Goal: Task Accomplishment & Management: Manage account settings

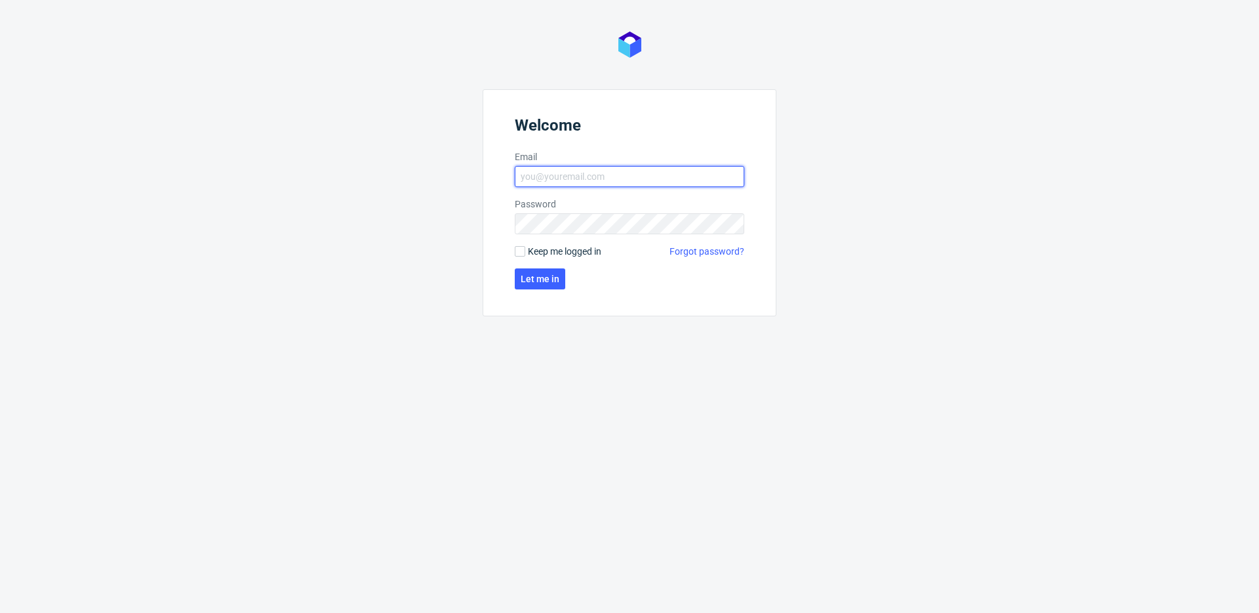
type input "michal.fedorowicz@packhelp.com"
click at [536, 255] on span "Keep me logged in" at bounding box center [564, 251] width 73 height 13
click at [544, 279] on span "Let me in" at bounding box center [540, 278] width 39 height 9
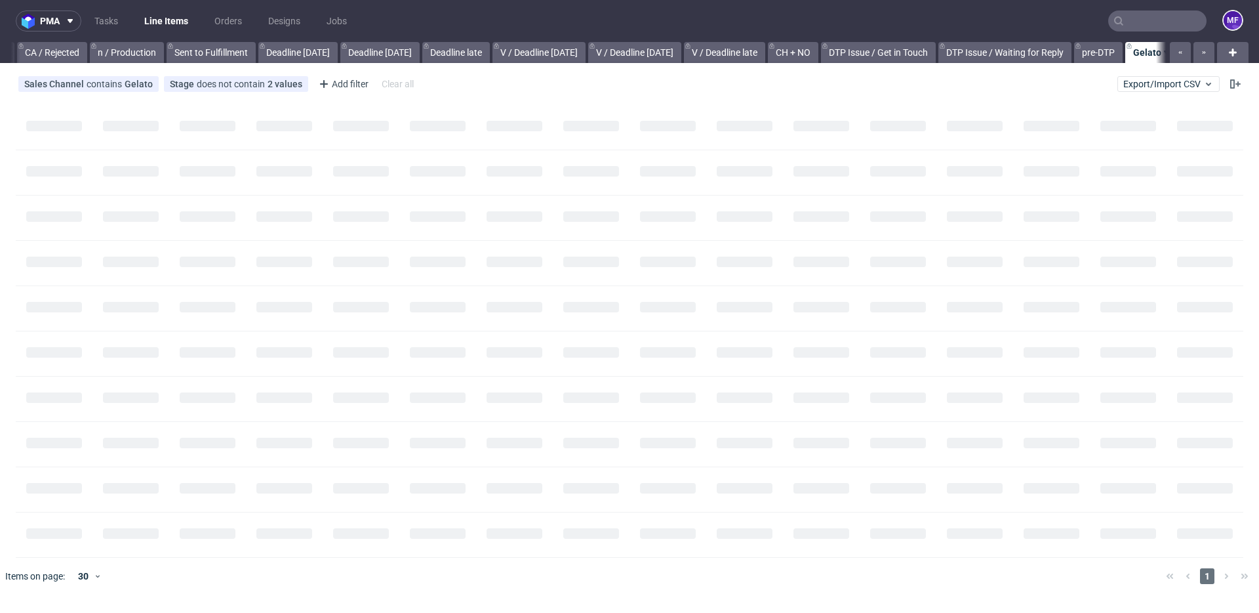
scroll to position [0, 1181]
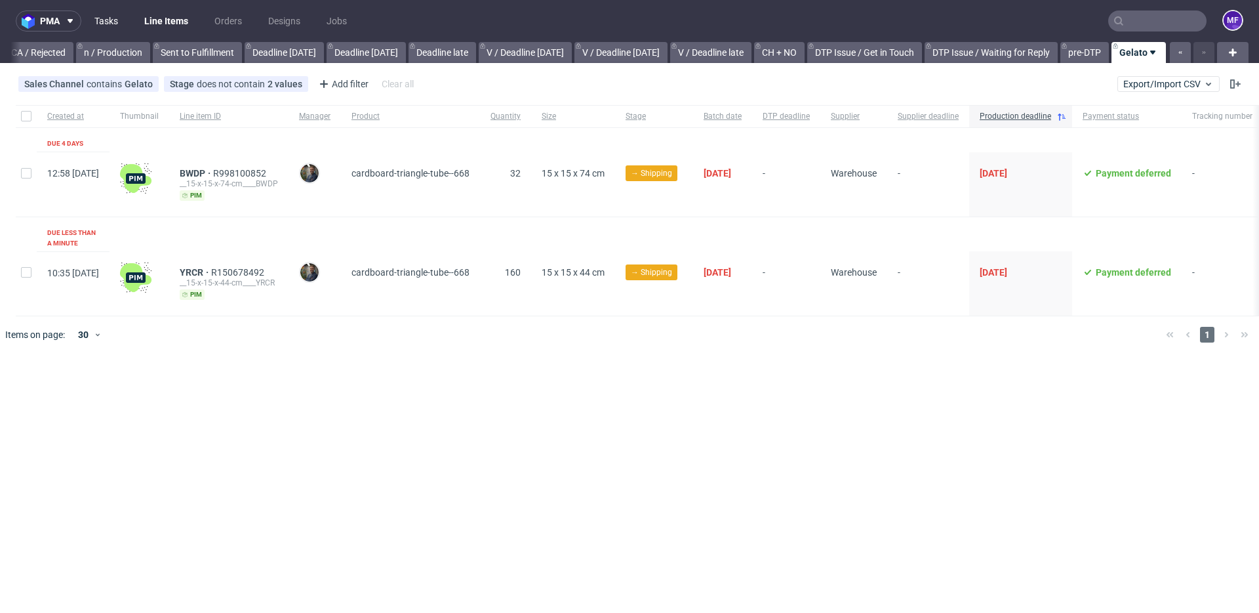
click at [114, 20] on link "Tasks" at bounding box center [106, 20] width 39 height 21
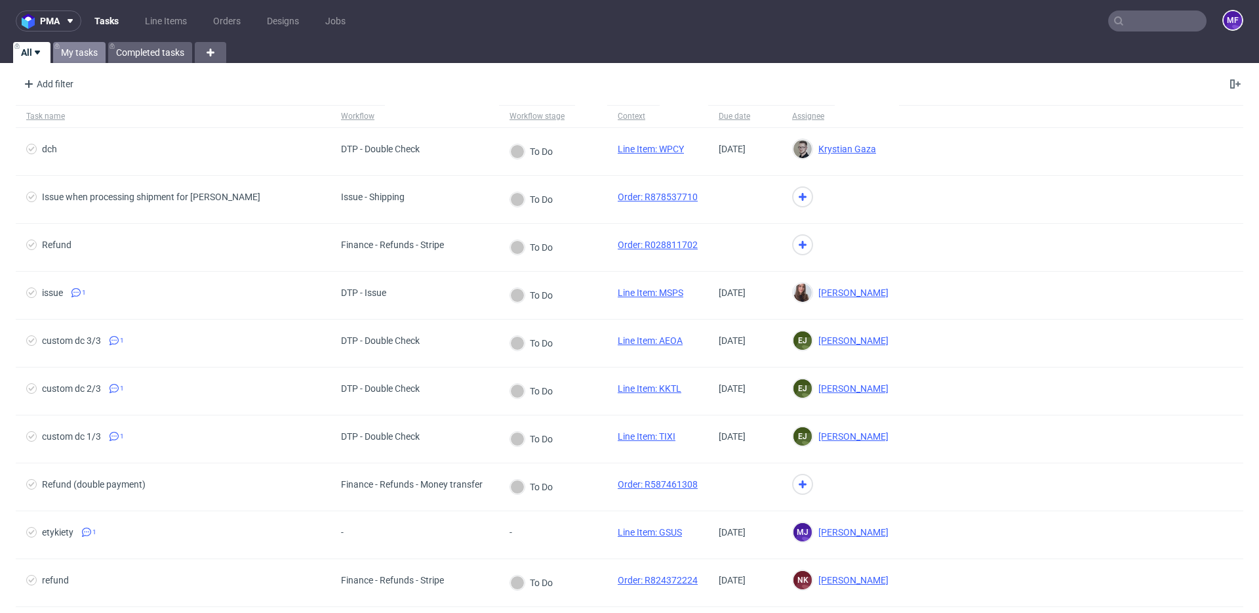
click at [70, 52] on link "My tasks" at bounding box center [79, 52] width 52 height 21
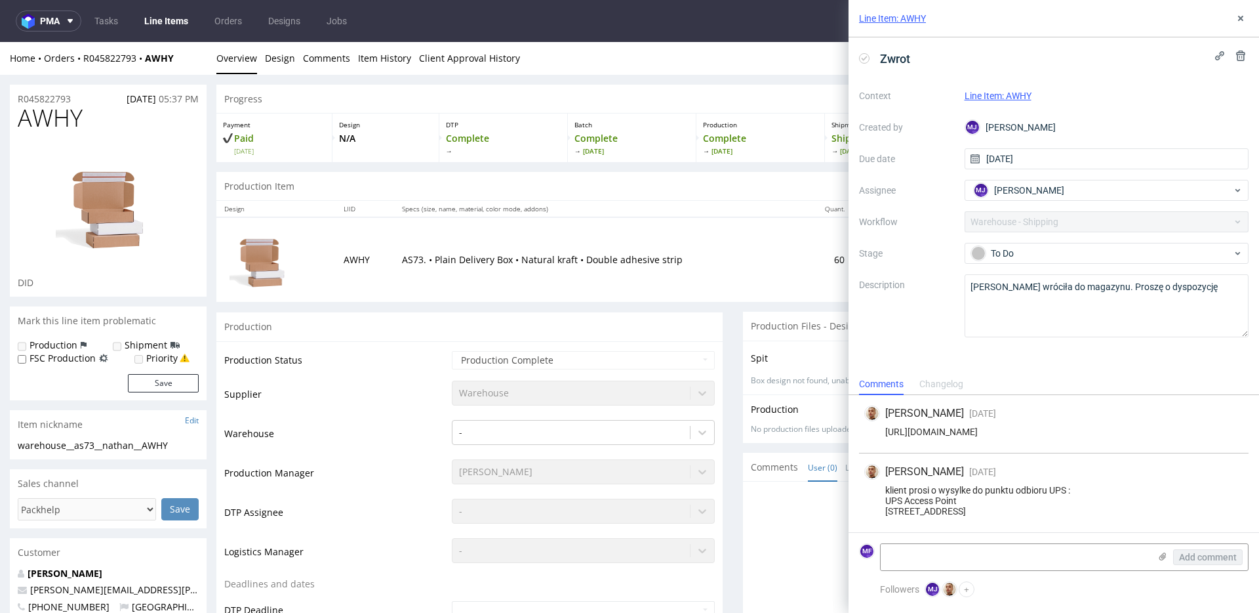
click at [521, 241] on td "AS73. • Plain Delivery Box • Natural kraft • Double adhesive strip" at bounding box center [598, 259] width 409 height 85
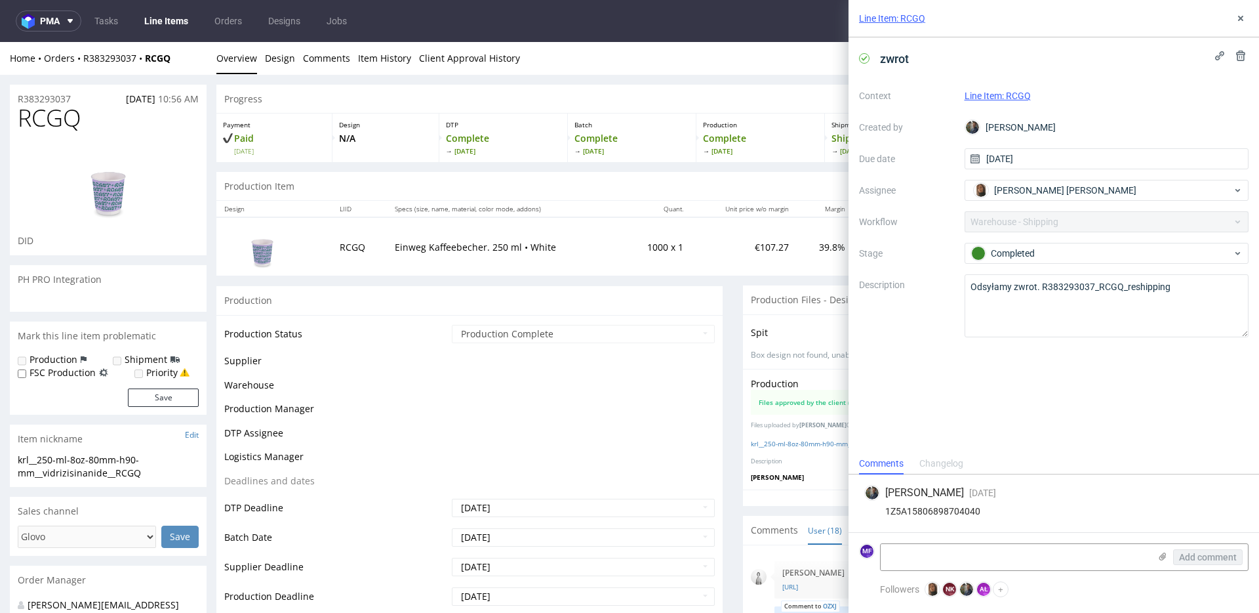
scroll to position [592, 0]
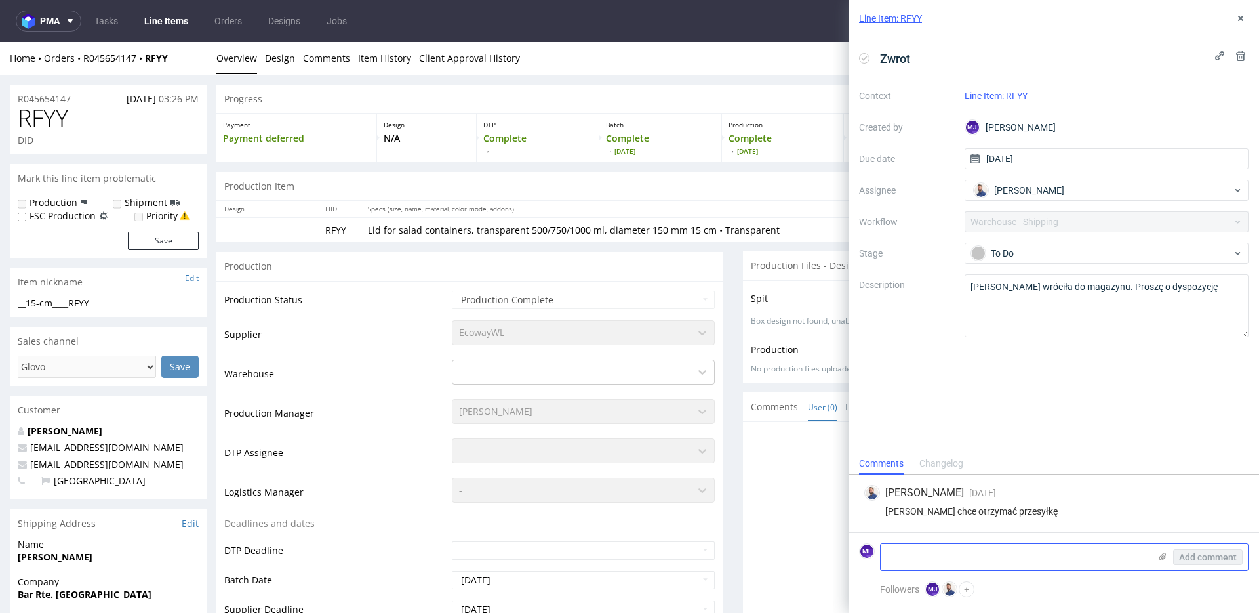
click at [931, 555] on textarea at bounding box center [1015, 557] width 269 height 26
paste textarea "1Z5A15806893040838"
type textarea "1Z5A15806893040838"
click at [1056, 487] on div "Michał Rachański 6 days ago 2nd Sep 2025, 11:50" at bounding box center [1054, 493] width 379 height 16
click at [1204, 558] on span "Add comment" at bounding box center [1208, 556] width 58 height 9
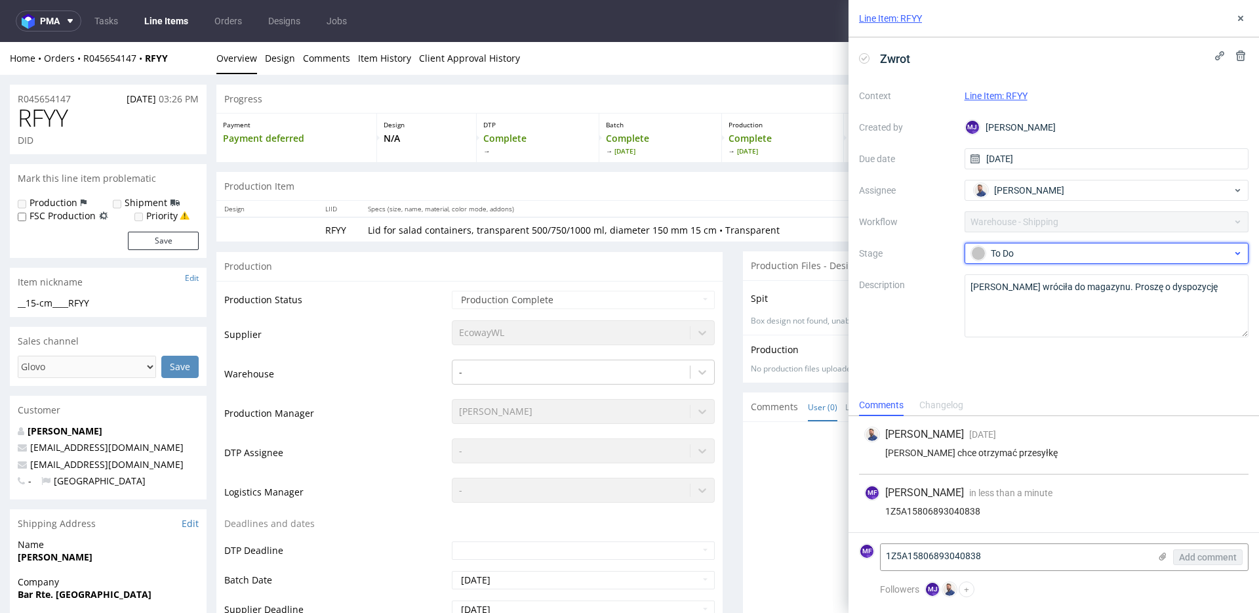
click at [1016, 249] on div "To Do" at bounding box center [1101, 253] width 261 height 14
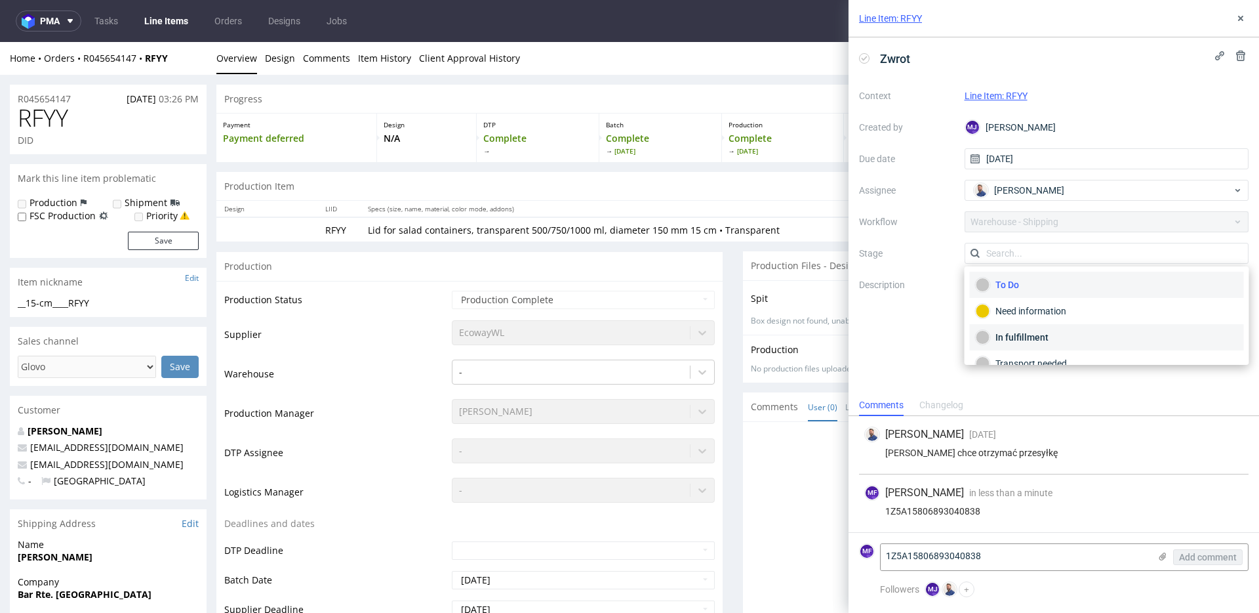
scroll to position [70, 0]
click at [1019, 342] on div "Completed" at bounding box center [1107, 346] width 262 height 14
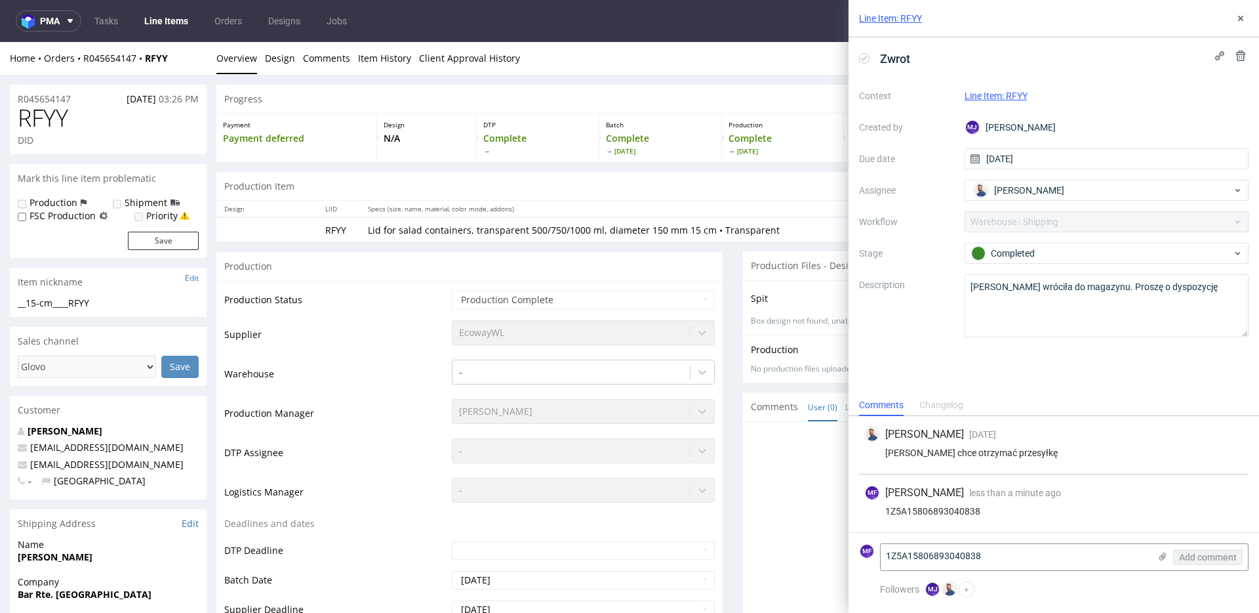
drag, startPoint x: 928, startPoint y: 348, endPoint x: 1124, endPoint y: 100, distance: 316.3
click at [928, 348] on div "Zwrot Context Line Item: RFYY Created by MJ Maciej Jankowski Due date 29/08/202…" at bounding box center [1054, 215] width 411 height 357
click at [1242, 18] on use at bounding box center [1240, 18] width 5 height 5
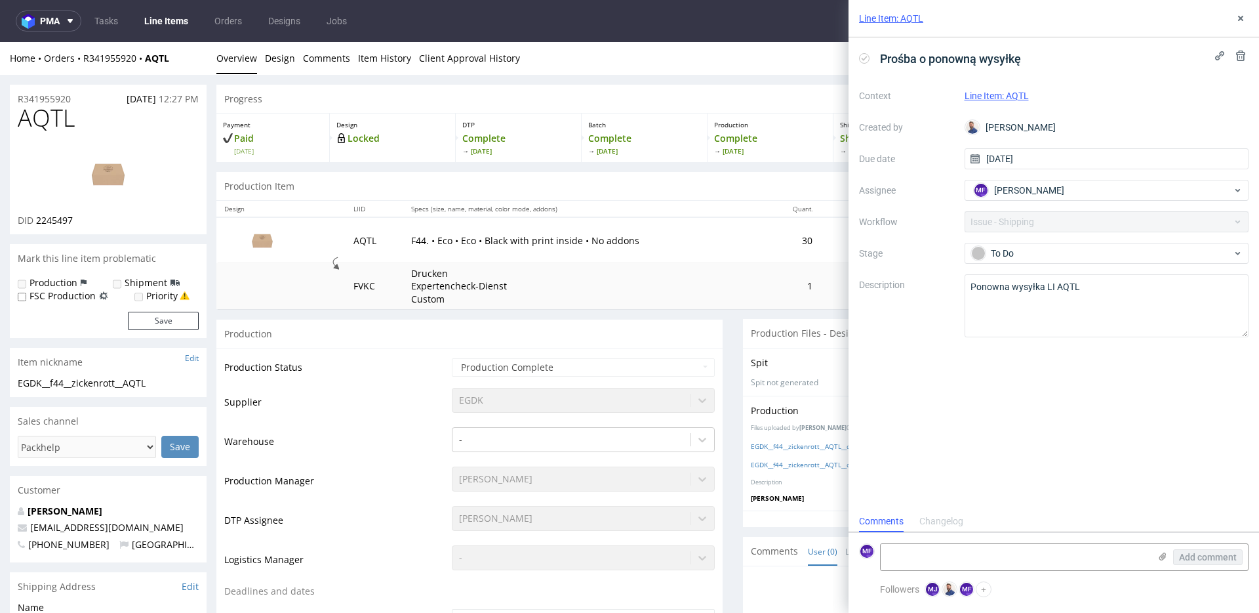
click at [625, 327] on div "Production" at bounding box center [469, 334] width 506 height 30
click at [581, 190] on div "Production Item Edit In Order" at bounding box center [732, 186] width 1033 height 29
click at [581, 189] on div "Production Item Edit In Order" at bounding box center [732, 186] width 1033 height 29
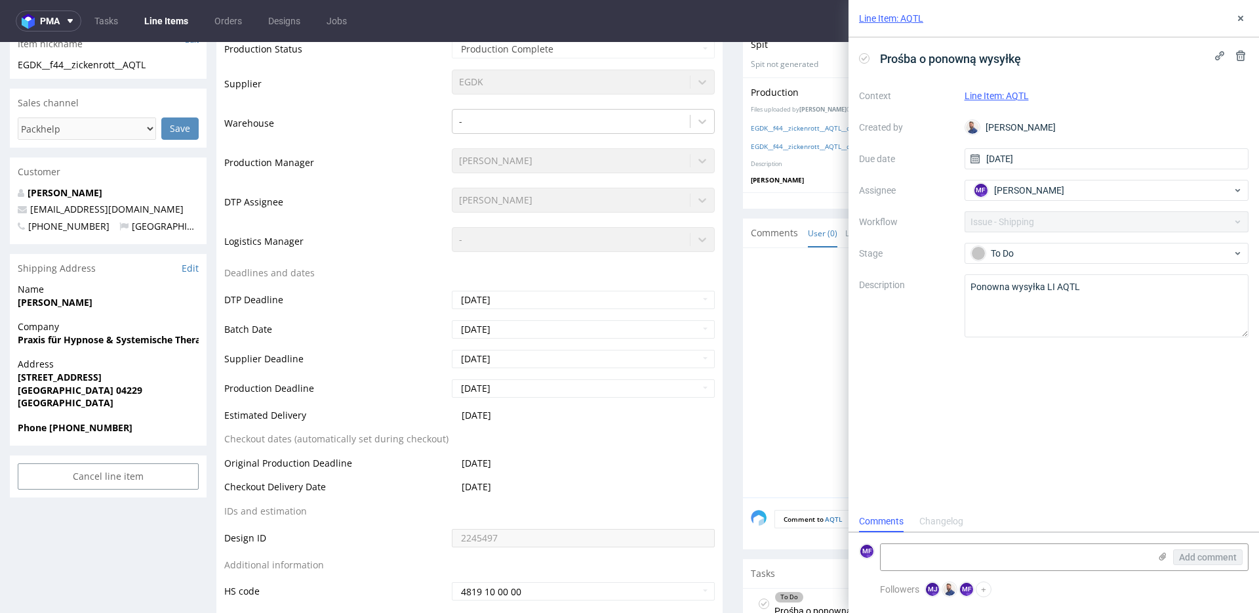
scroll to position [316, 0]
click at [766, 464] on div at bounding box center [1000, 378] width 499 height 241
click at [761, 461] on div at bounding box center [1000, 378] width 499 height 241
click at [805, 358] on div at bounding box center [1000, 378] width 499 height 241
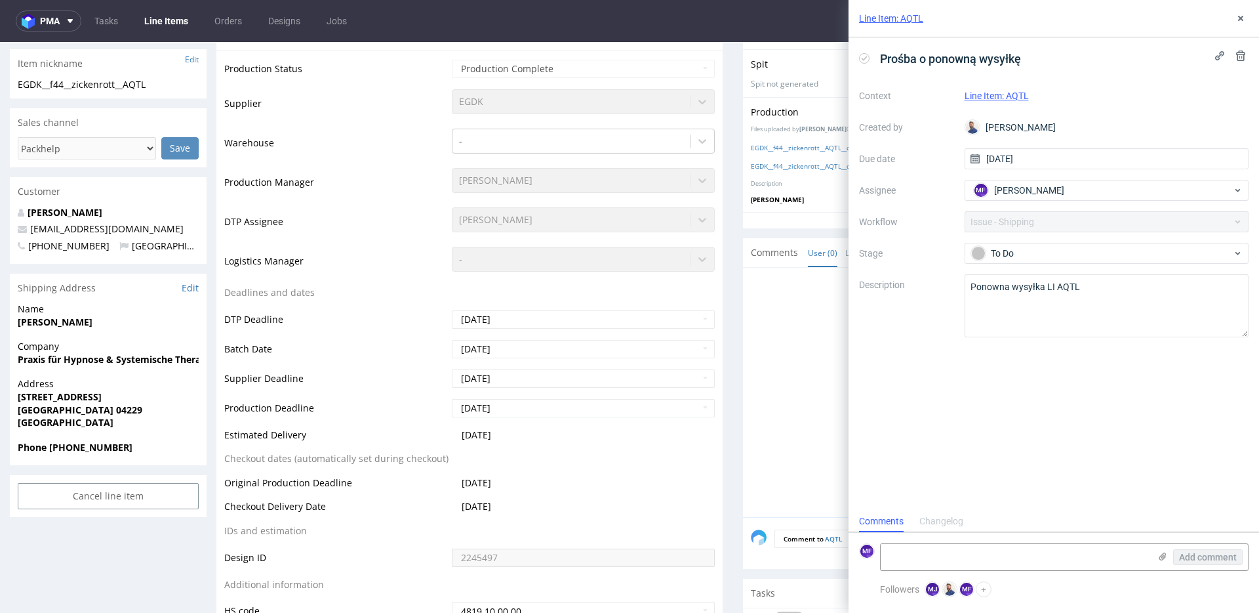
scroll to position [322, 0]
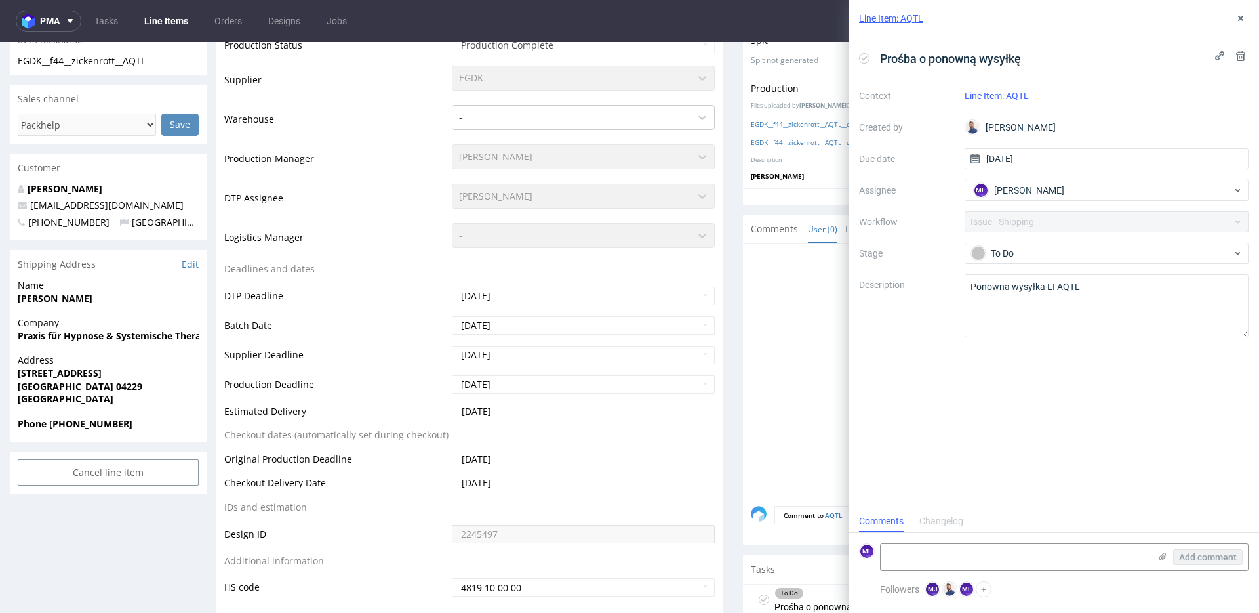
click at [616, 421] on td "2025-08-28" at bounding box center [582, 415] width 266 height 24
click at [56, 301] on strong "Martin Zickenrott" at bounding box center [55, 297] width 75 height 12
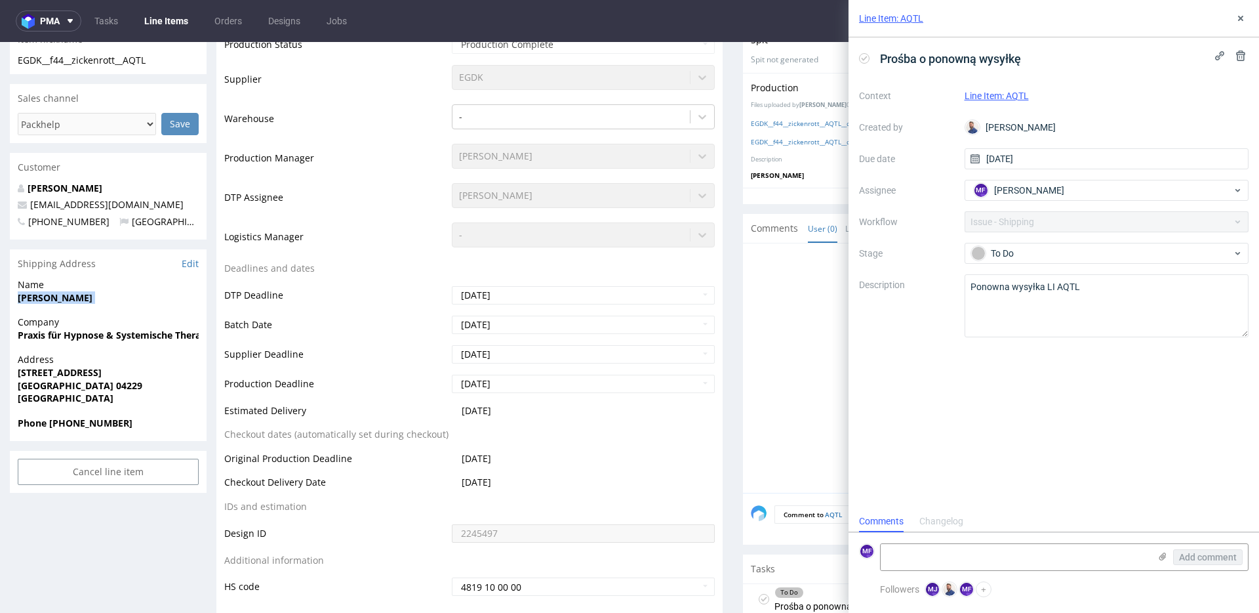
copy strong "Martin Zickenrott"
drag, startPoint x: 898, startPoint y: 346, endPoint x: 905, endPoint y: 344, distance: 6.8
click at [905, 344] on div "Prośba o ponowną wysyłkę Context Line Item: AQTL Created by Michał Rachański Du…" at bounding box center [1054, 273] width 411 height 473
click at [139, 338] on strong "Praxis für Hypnose & Systemische Therapie" at bounding box center [116, 335] width 197 height 12
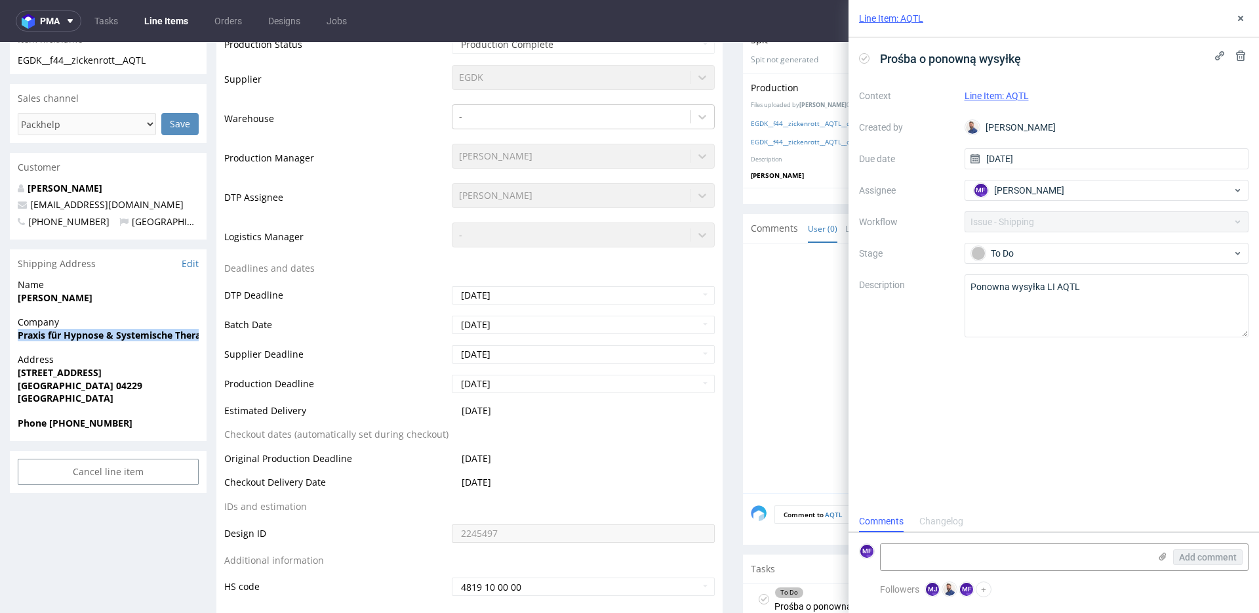
click at [139, 338] on strong "Praxis für Hypnose & Systemische Therapie" at bounding box center [116, 335] width 197 height 12
copy strong "Praxis für Hypnose & Systemische Therapie"
click at [56, 374] on strong "Blümnerstraße 26" at bounding box center [60, 372] width 84 height 12
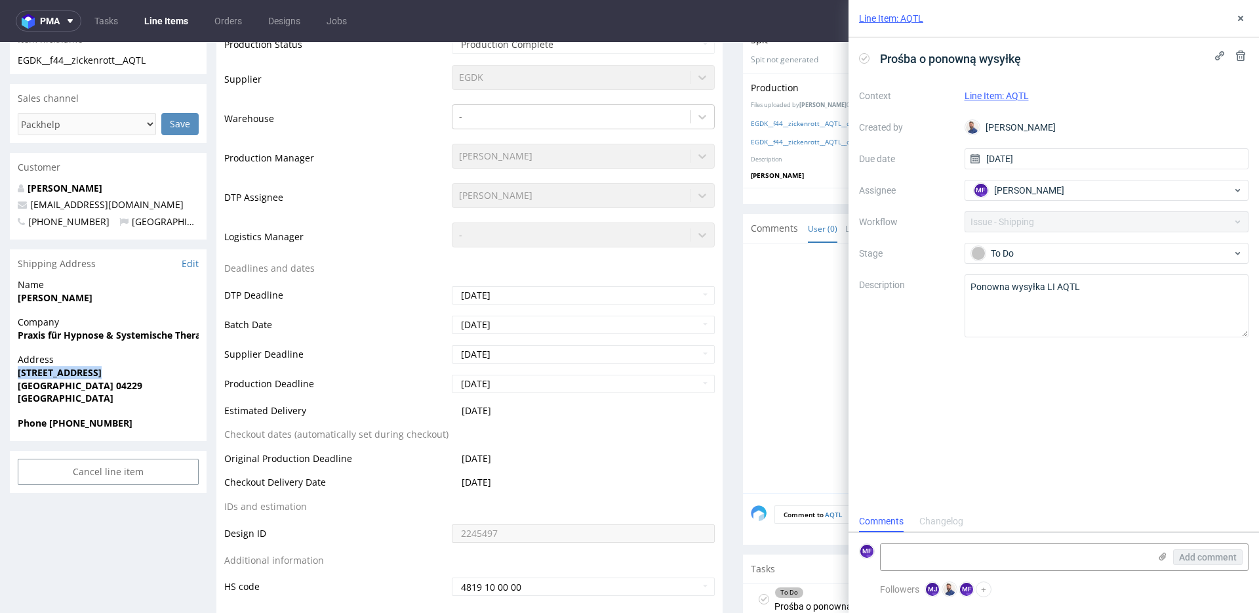
copy strong "Blümnerstraße 26"
click at [71, 385] on strong "Leipzig 04229" at bounding box center [80, 385] width 125 height 12
click at [71, 385] on strong "[GEOGRAPHIC_DATA] 04229" at bounding box center [80, 385] width 125 height 12
click at [71, 386] on strong "[GEOGRAPHIC_DATA] 04229" at bounding box center [80, 385] width 125 height 12
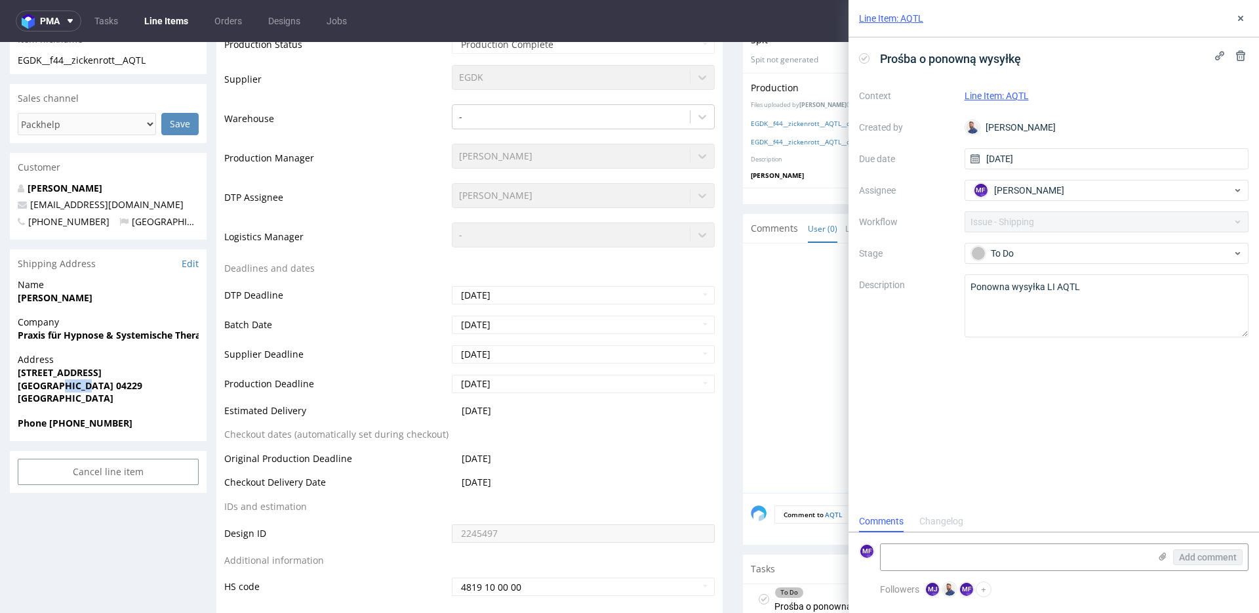
click at [71, 386] on strong "[GEOGRAPHIC_DATA] 04229" at bounding box center [80, 385] width 125 height 12
click at [91, 387] on span "[GEOGRAPHIC_DATA] 04229" at bounding box center [108, 385] width 181 height 13
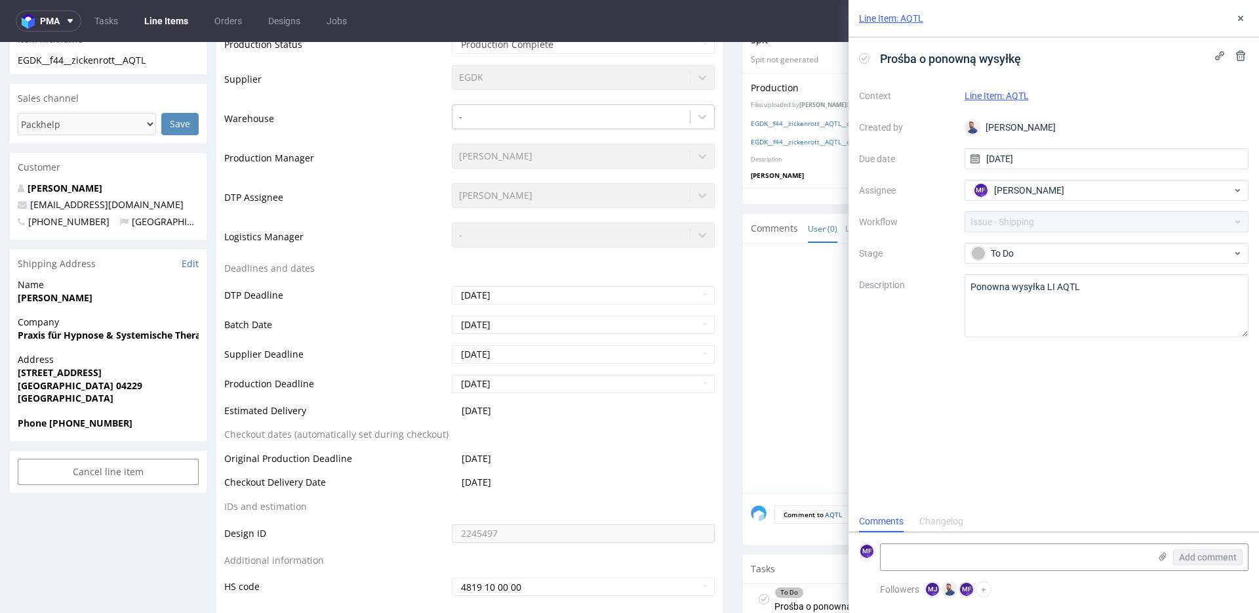
click at [77, 386] on strong "[GEOGRAPHIC_DATA] 04229" at bounding box center [80, 385] width 125 height 12
copy strong "04229"
click at [35, 383] on strong "[GEOGRAPHIC_DATA] 04229" at bounding box center [80, 385] width 125 height 12
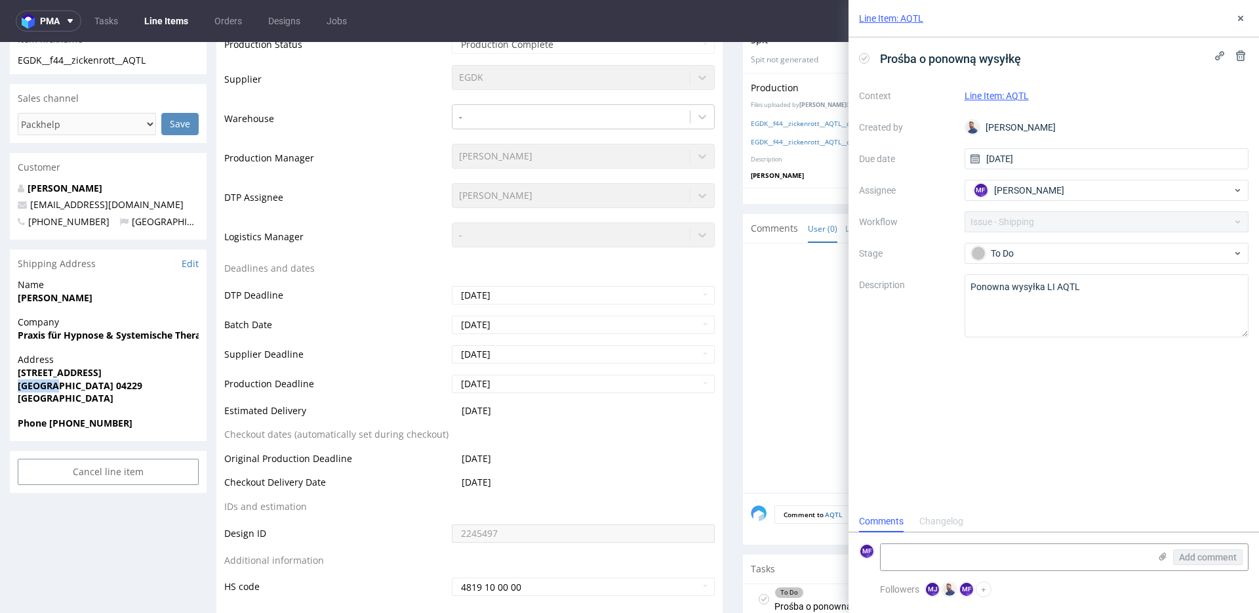
copy strong "Leipzig"
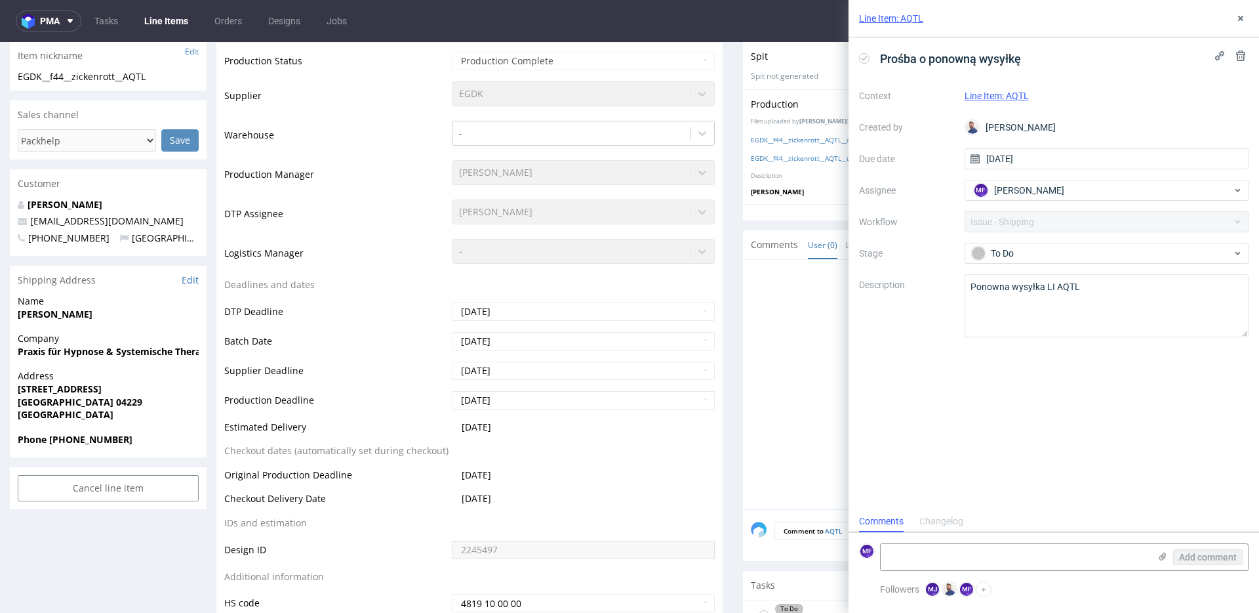
click at [116, 436] on strong "Phone [PHONE_NUMBER]" at bounding box center [75, 439] width 115 height 12
click at [135, 443] on span "Phone [PHONE_NUMBER]" at bounding box center [108, 439] width 181 height 13
drag, startPoint x: 133, startPoint y: 441, endPoint x: 49, endPoint y: 440, distance: 84.6
click at [49, 440] on span "Phone [PHONE_NUMBER]" at bounding box center [108, 439] width 181 height 13
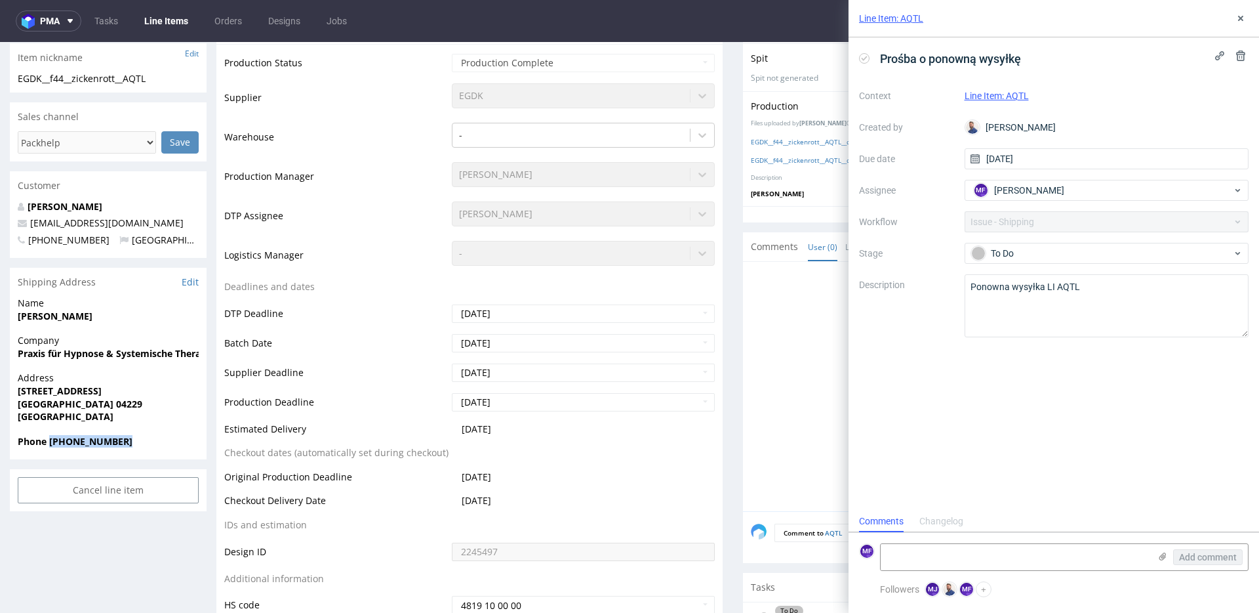
copy strong "[PHONE_NUMBER]"
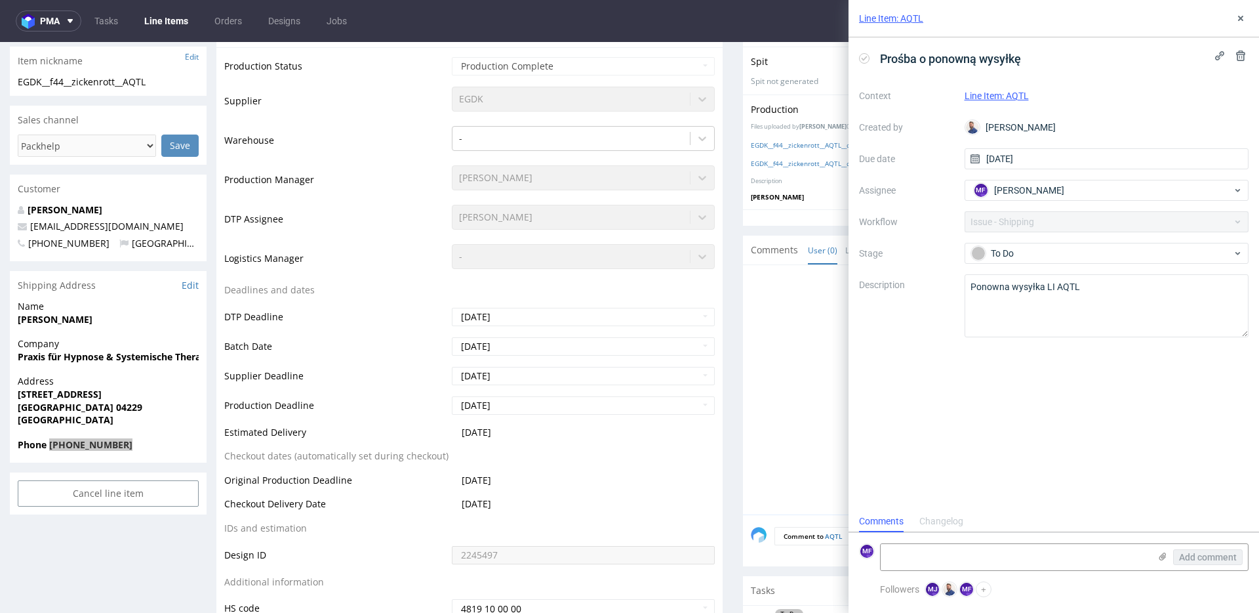
scroll to position [300, 0]
drag, startPoint x: 154, startPoint y: 232, endPoint x: 31, endPoint y: 232, distance: 122.7
click at [31, 232] on p "[EMAIL_ADDRESS][DOMAIN_NAME]" at bounding box center [108, 227] width 181 height 13
copy link "[EMAIL_ADDRESS][DOMAIN_NAME]"
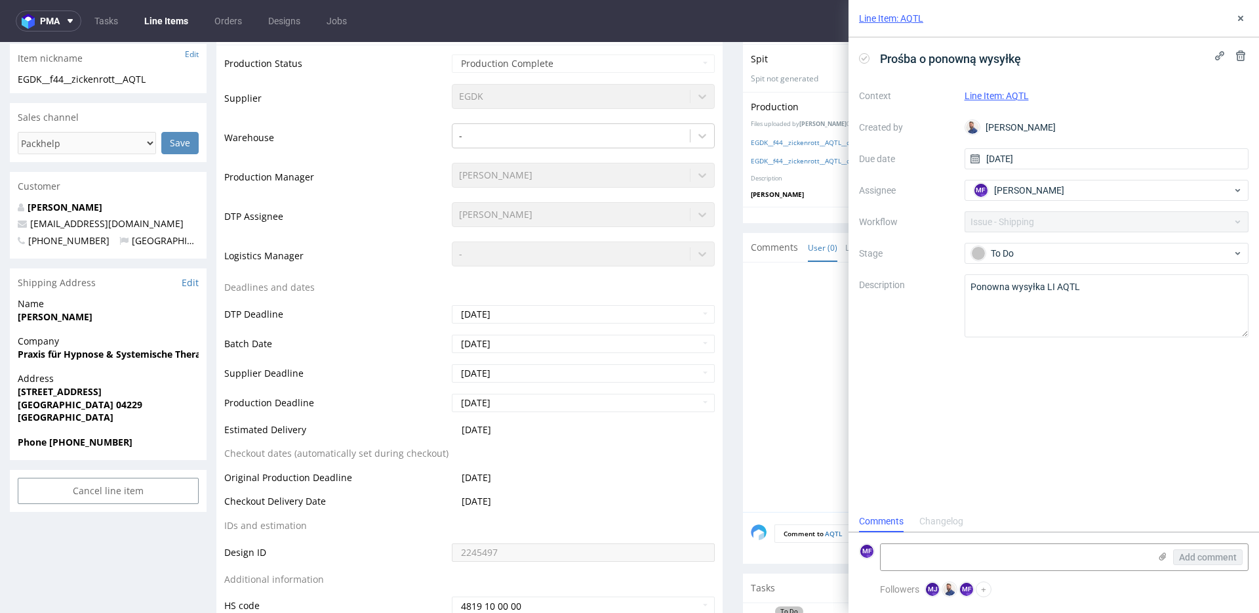
click at [579, 287] on table "Production Status Waiting for Artwork Waiting for Diecut Waiting for Mockup Wai…" at bounding box center [469, 334] width 491 height 563
click at [490, 283] on table "Production Status Waiting for Artwork Waiting for Diecut Waiting for Mockup Wai…" at bounding box center [469, 334] width 491 height 563
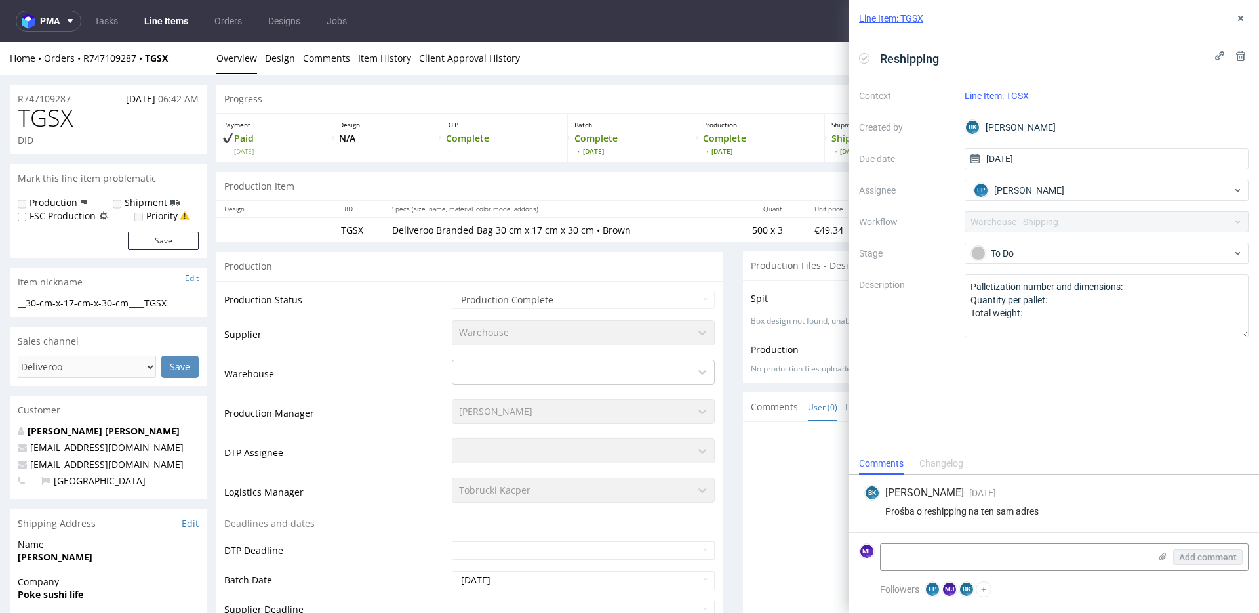
scroll to position [2, 0]
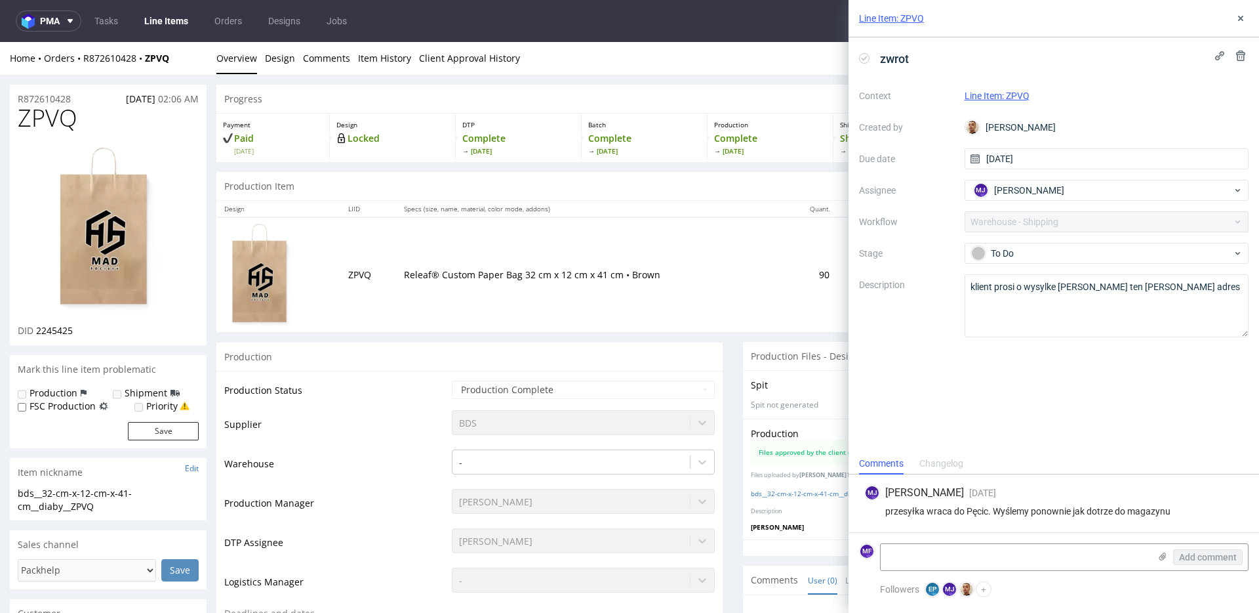
click at [690, 241] on td "Releaf® Custom Paper Bag 32 cm x 12 cm x 41 cm • Brown" at bounding box center [591, 274] width 390 height 114
click at [484, 331] on td "Releaf® Custom Paper Bag 32 cm x 12 cm x 41 cm • Brown" at bounding box center [591, 274] width 390 height 114
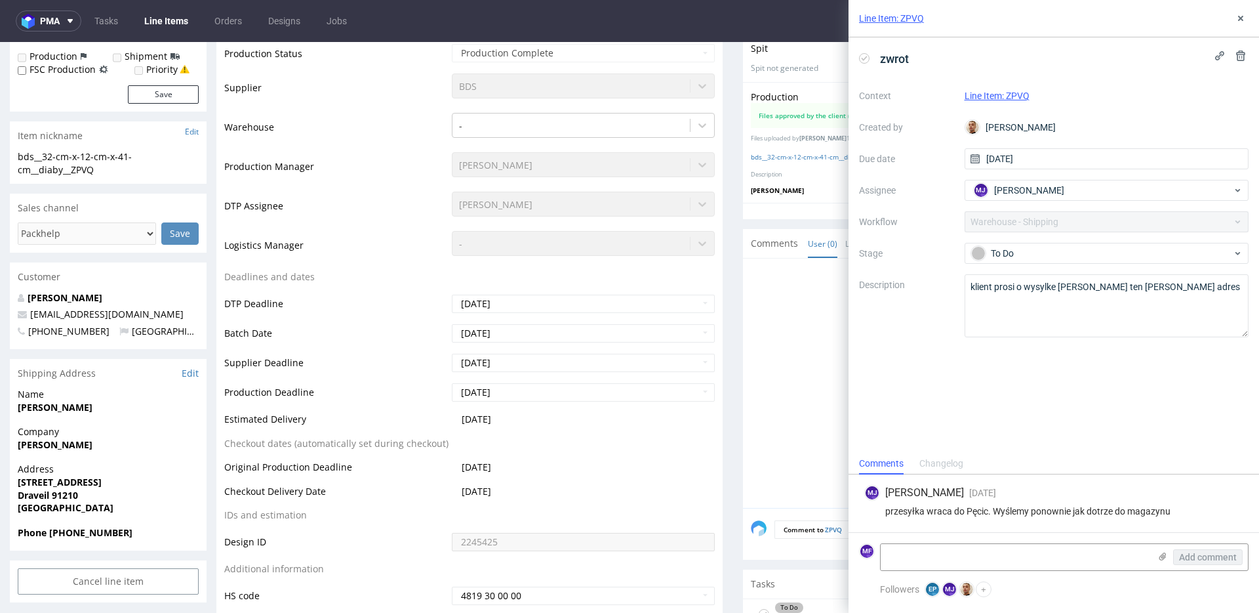
scroll to position [332, 0]
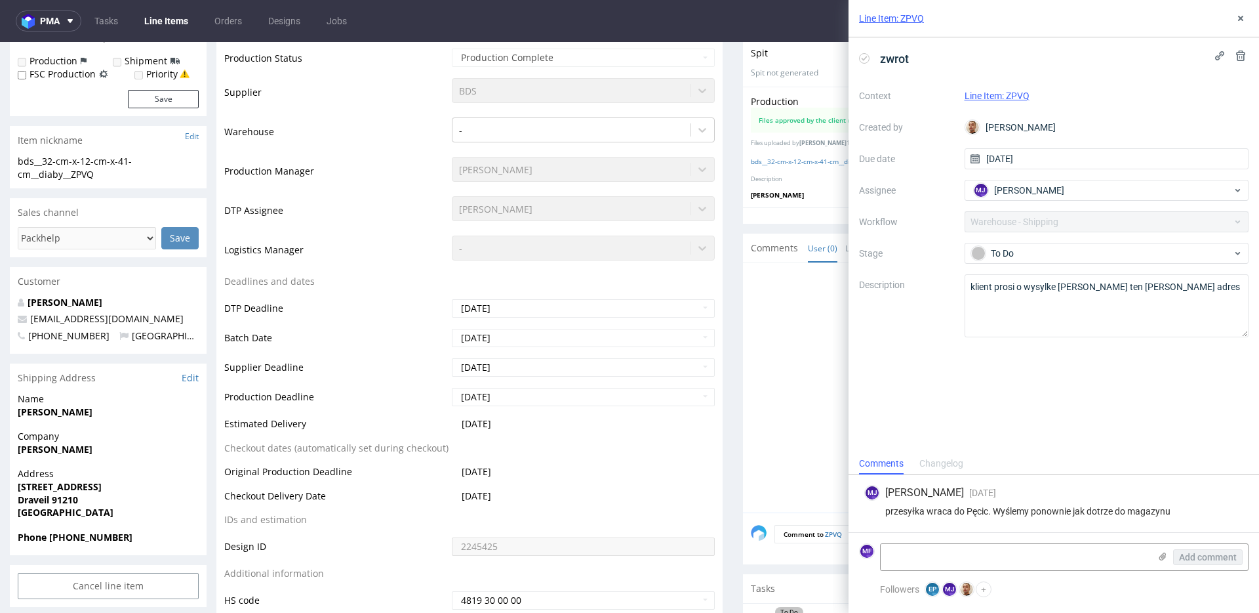
click at [39, 415] on strong "Diaby Diaby" at bounding box center [55, 411] width 75 height 12
copy strong "Diaby Diaby"
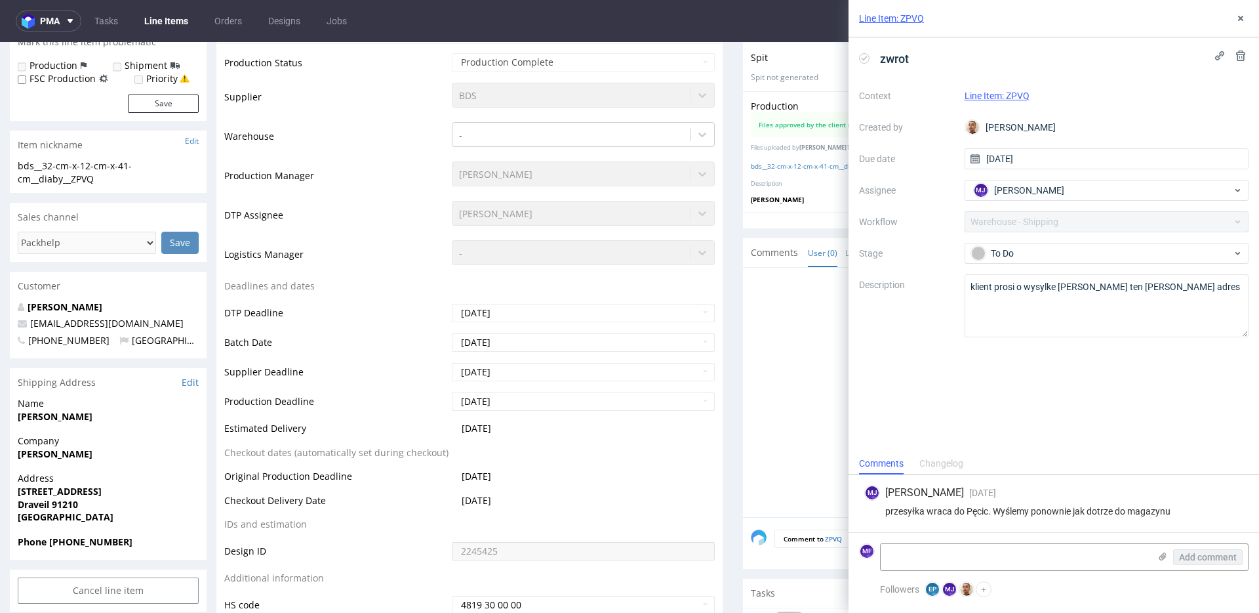
click at [135, 458] on span "Diaby Maheta" at bounding box center [108, 453] width 181 height 13
click at [62, 455] on strong "Diaby Maheta" at bounding box center [55, 453] width 75 height 12
click at [62, 455] on strong "Diaby Maheta" at bounding box center [55, 455] width 75 height 12
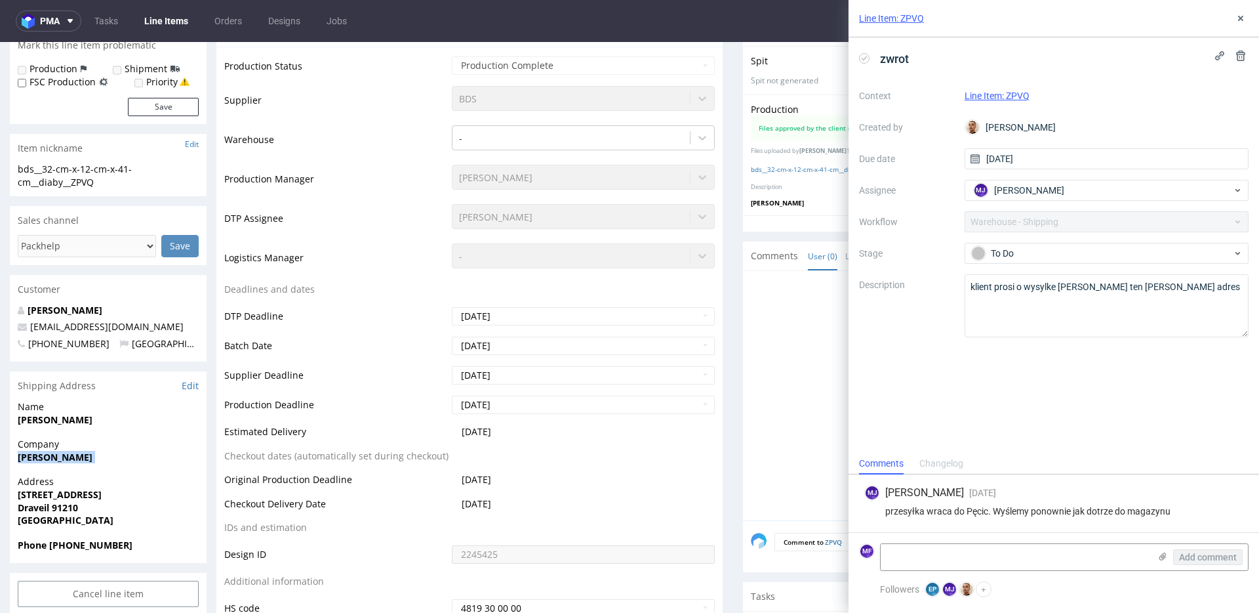
copy strong "Diaby Maheta"
click at [93, 495] on strong "30 allée des Bergeries" at bounding box center [60, 495] width 84 height 12
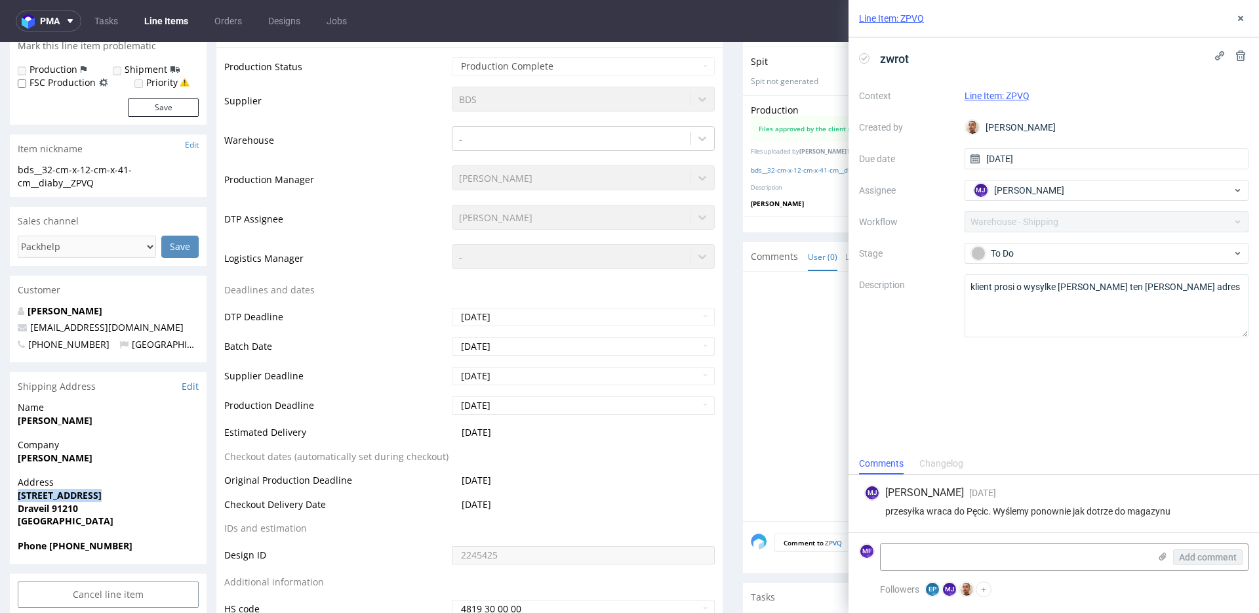
copy strong "30 allée des Bergeries"
click at [75, 511] on strong "Draveil 91210" at bounding box center [48, 508] width 60 height 12
click at [74, 510] on strong "Draveil 91210" at bounding box center [48, 508] width 60 height 12
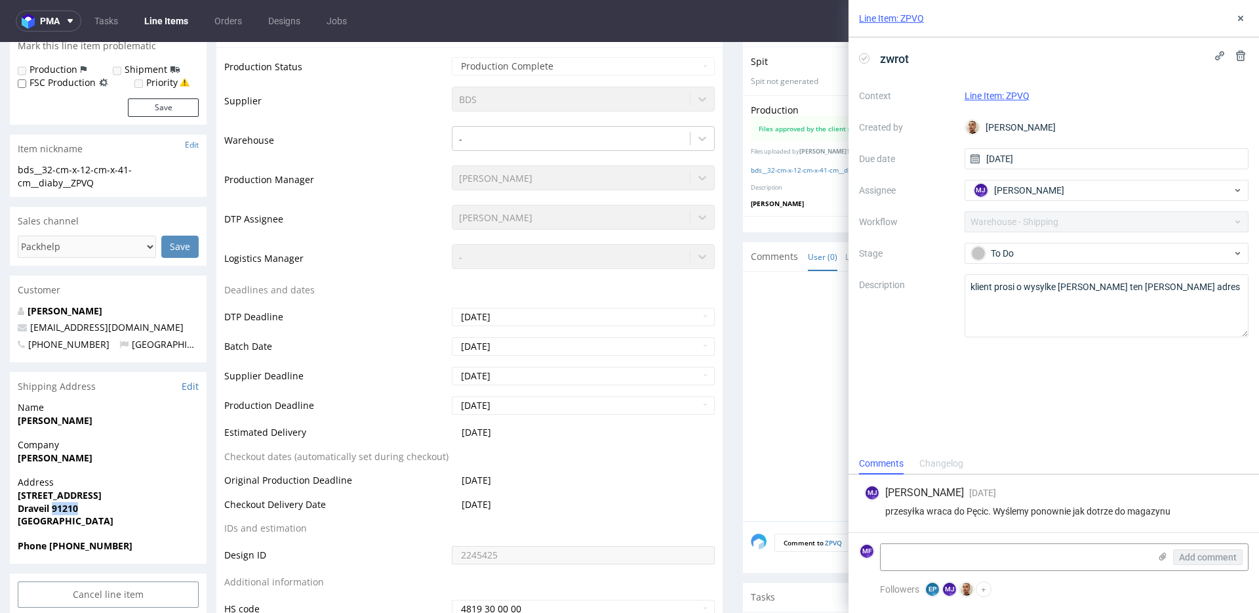
copy strong "91210"
click at [29, 508] on strong "Draveil 91210" at bounding box center [48, 508] width 60 height 12
copy strong "Draveil"
drag, startPoint x: 114, startPoint y: 548, endPoint x: 49, endPoint y: 549, distance: 64.9
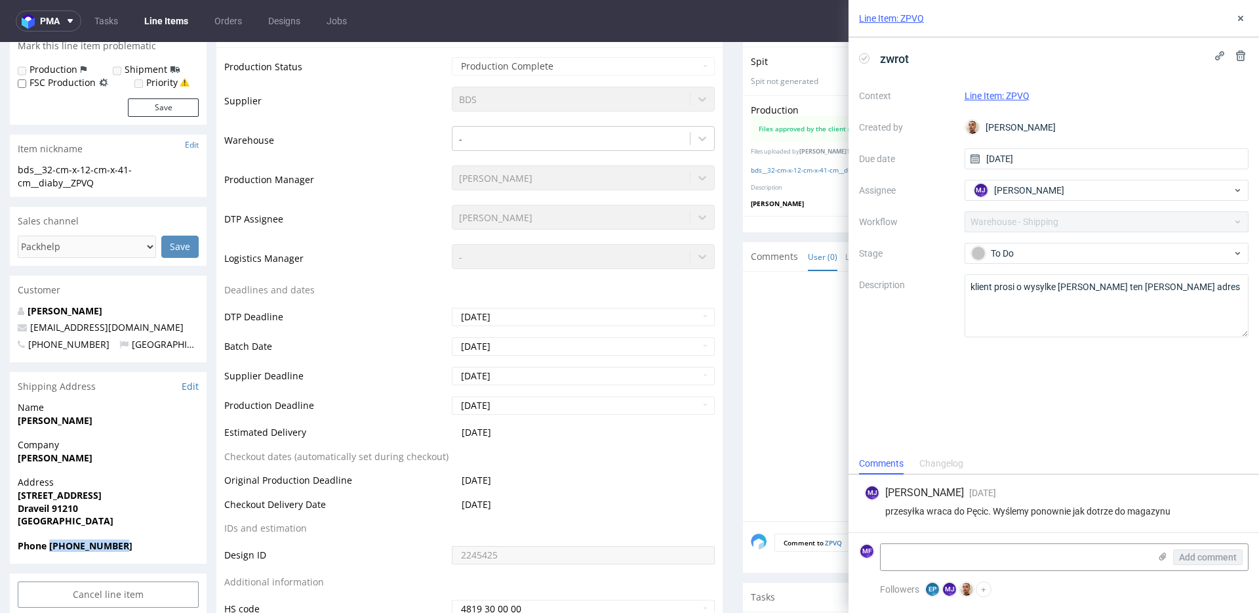
click at [49, 549] on span "Phone +330623327998" at bounding box center [108, 545] width 181 height 13
copy strong "+330623327998"
drag, startPoint x: 94, startPoint y: 326, endPoint x: 26, endPoint y: 325, distance: 68.2
click at [26, 325] on p "mahetadiaby@gmail.com" at bounding box center [108, 327] width 181 height 13
copy span "mahetadiaby@gmail.com"
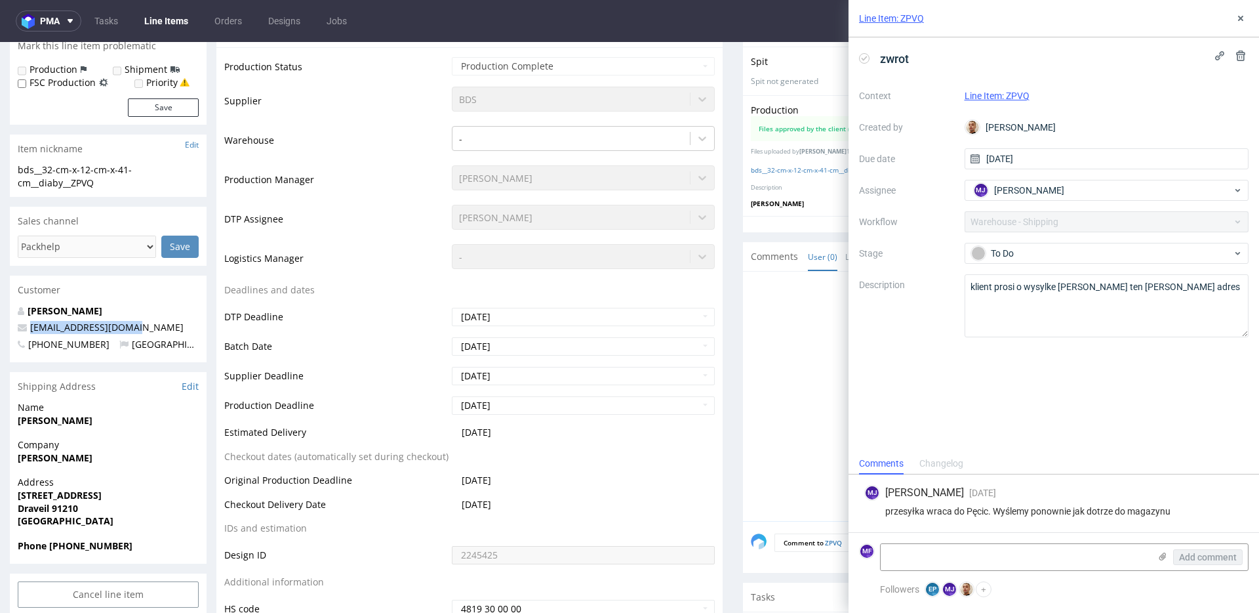
scroll to position [321, 0]
click at [378, 372] on td "Supplier Deadline" at bounding box center [336, 382] width 224 height 30
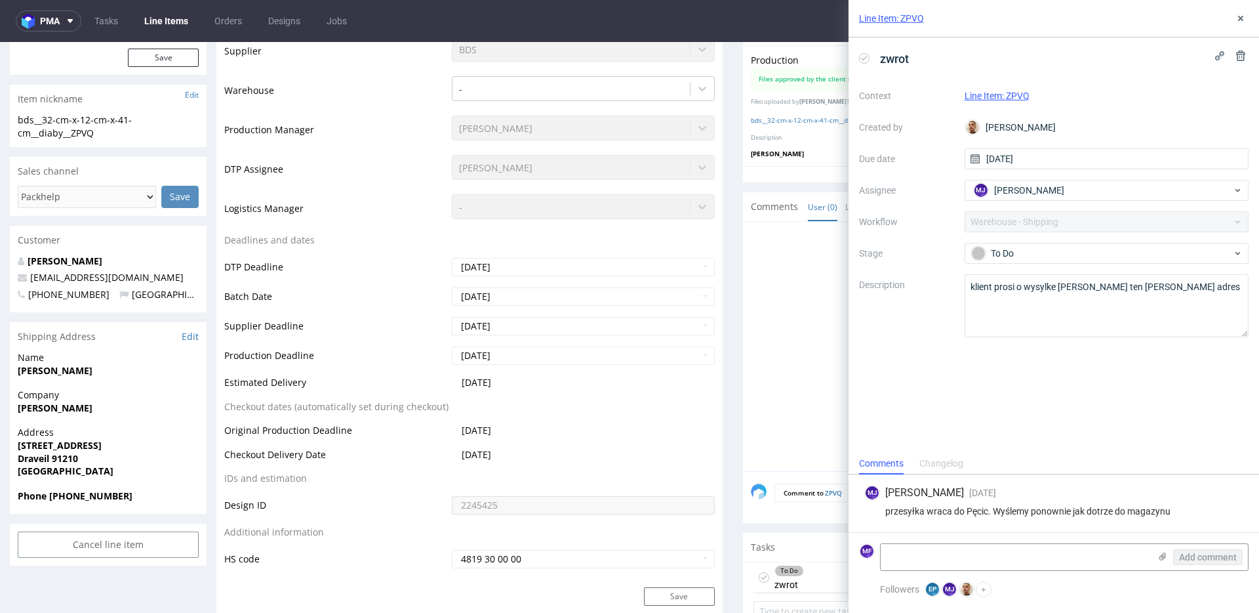
scroll to position [371, 0]
click at [399, 218] on td "Logistics Manager" at bounding box center [336, 214] width 224 height 39
click at [935, 558] on textarea at bounding box center [1015, 557] width 269 height 26
paste textarea "R872610428_ZPVQ_reshipping"
type textarea "R872610428_ZPVQ_reshipping"
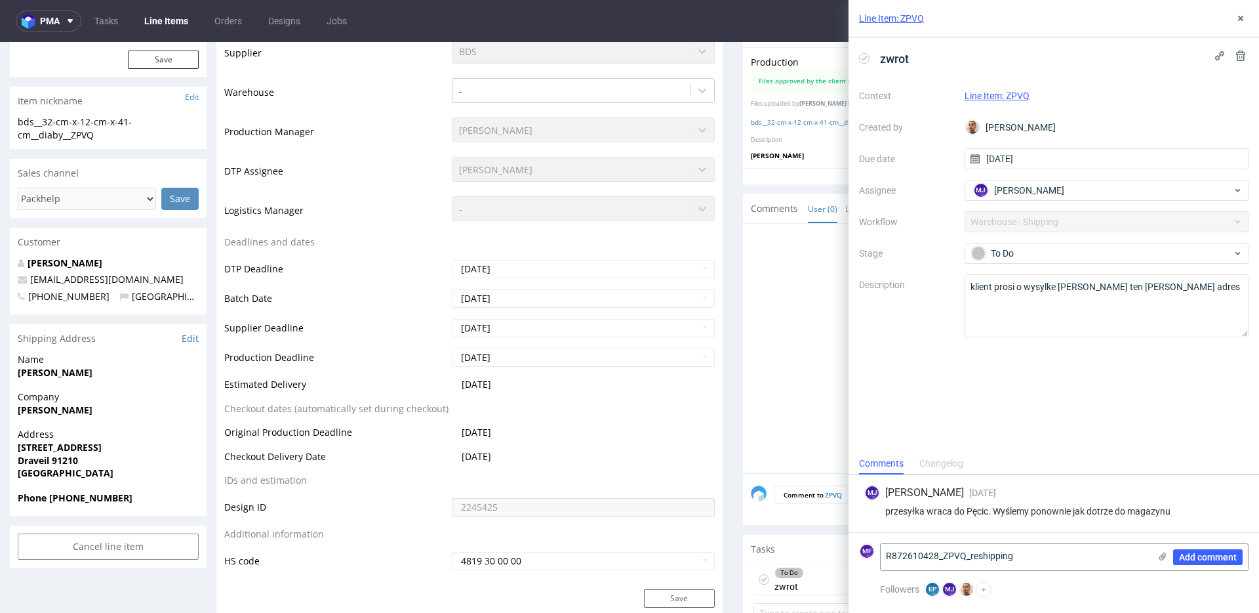
click at [1095, 399] on div "zwrot Context Line Item: ZPVQ Created by Bartłomiej Leśniczuk Due date 29/08/20…" at bounding box center [1054, 244] width 411 height 415
click at [1201, 555] on span "Add comment" at bounding box center [1208, 556] width 58 height 9
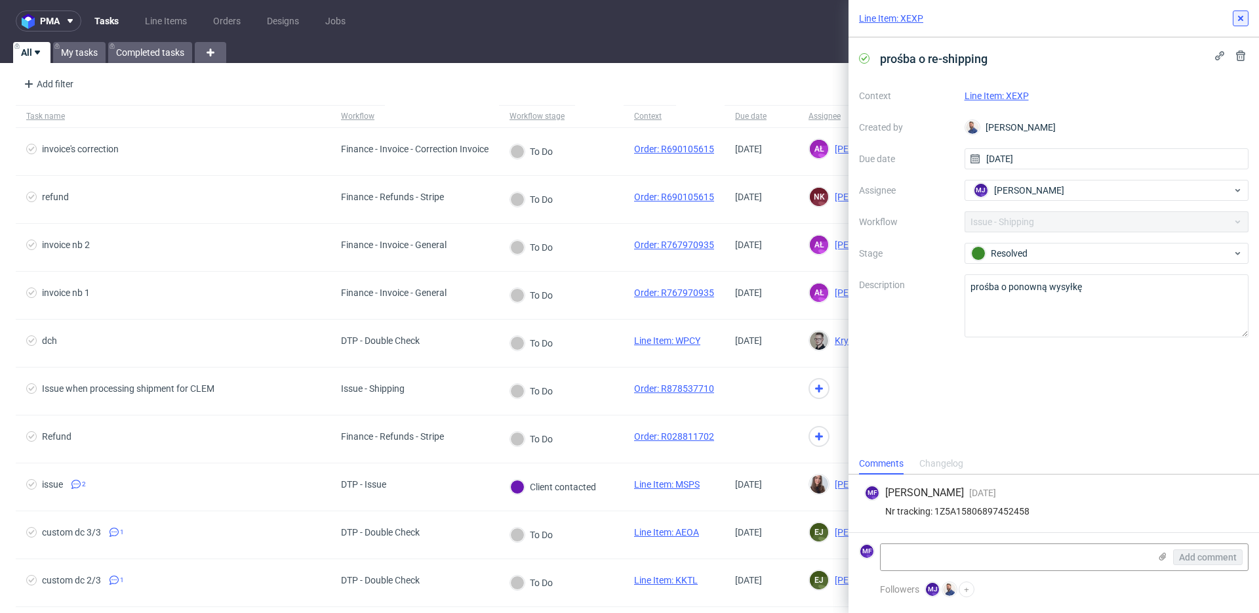
click at [1240, 22] on icon at bounding box center [1241, 18] width 10 height 10
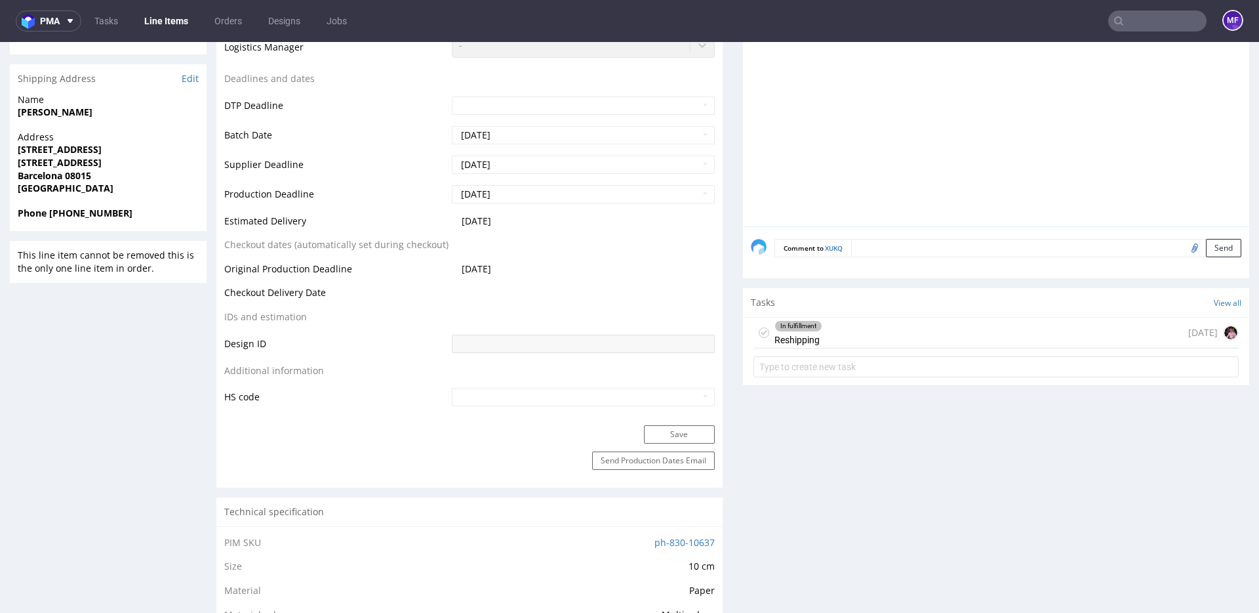
scroll to position [444, 0]
click at [842, 341] on div "In fulfillment Reshipping 4 days ago" at bounding box center [996, 333] width 485 height 31
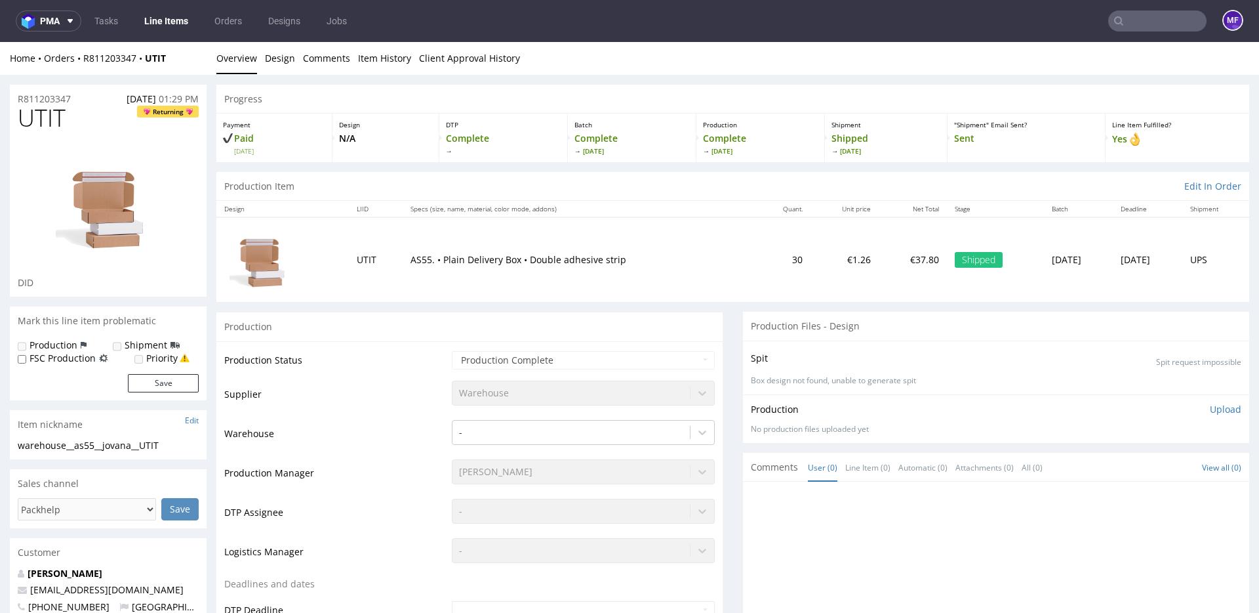
click at [743, 381] on div "Spit Spit request impossible Box design not found, unable to generate spit" at bounding box center [996, 367] width 506 height 54
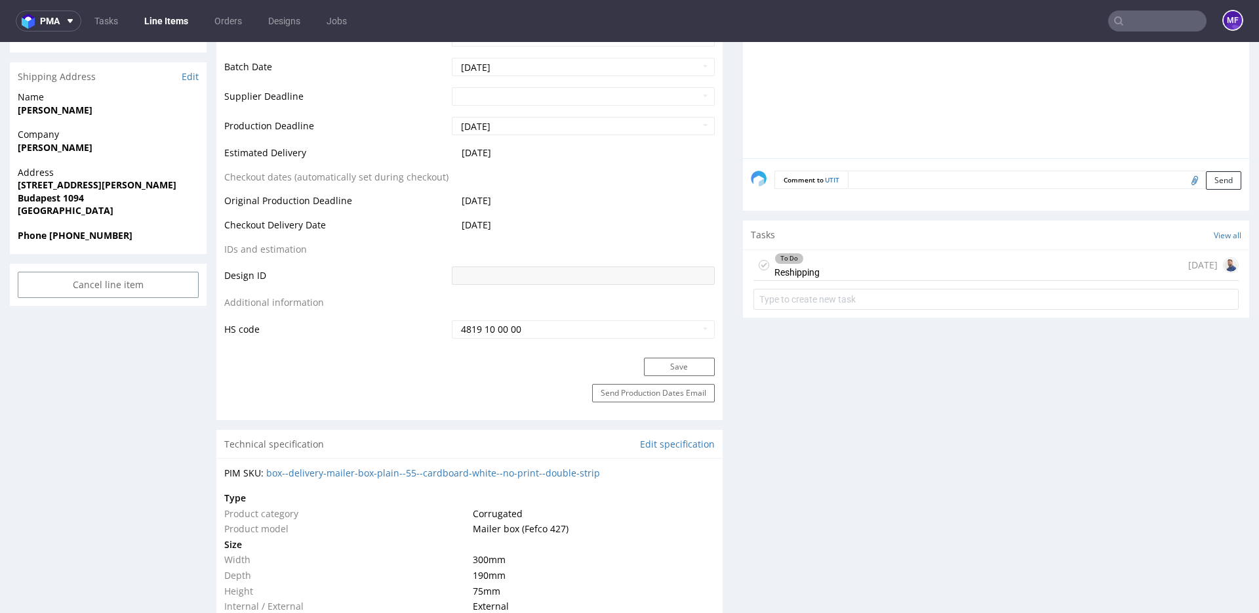
scroll to position [563, 0]
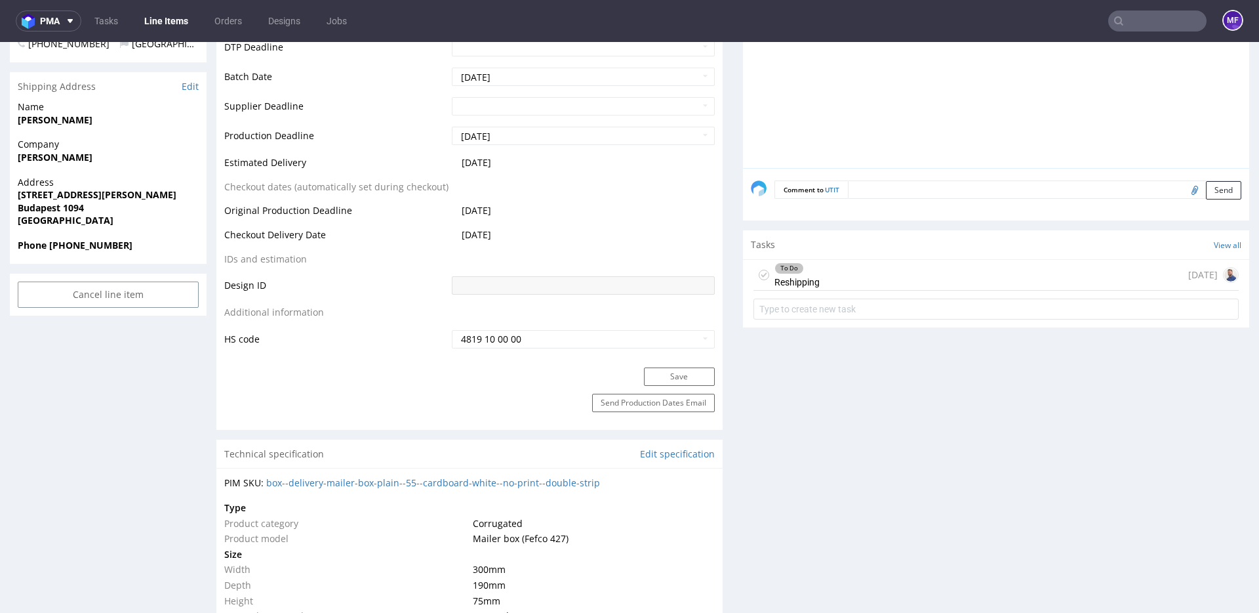
click at [810, 283] on div "To Do Reshipping" at bounding box center [797, 275] width 45 height 30
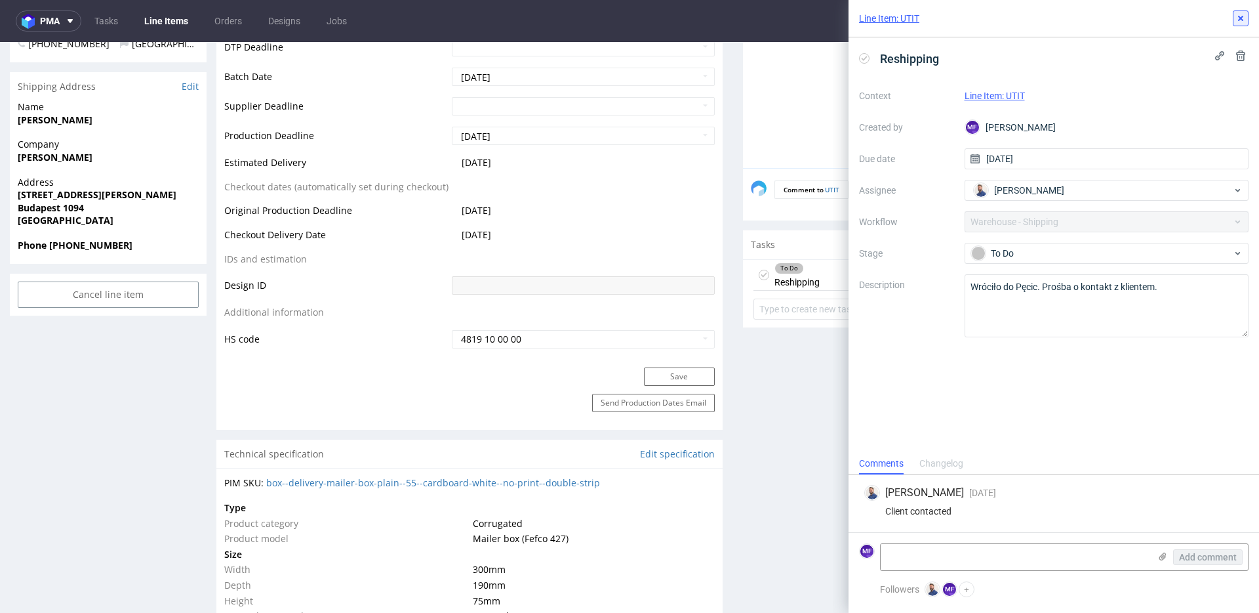
click at [1246, 21] on icon at bounding box center [1241, 18] width 10 height 10
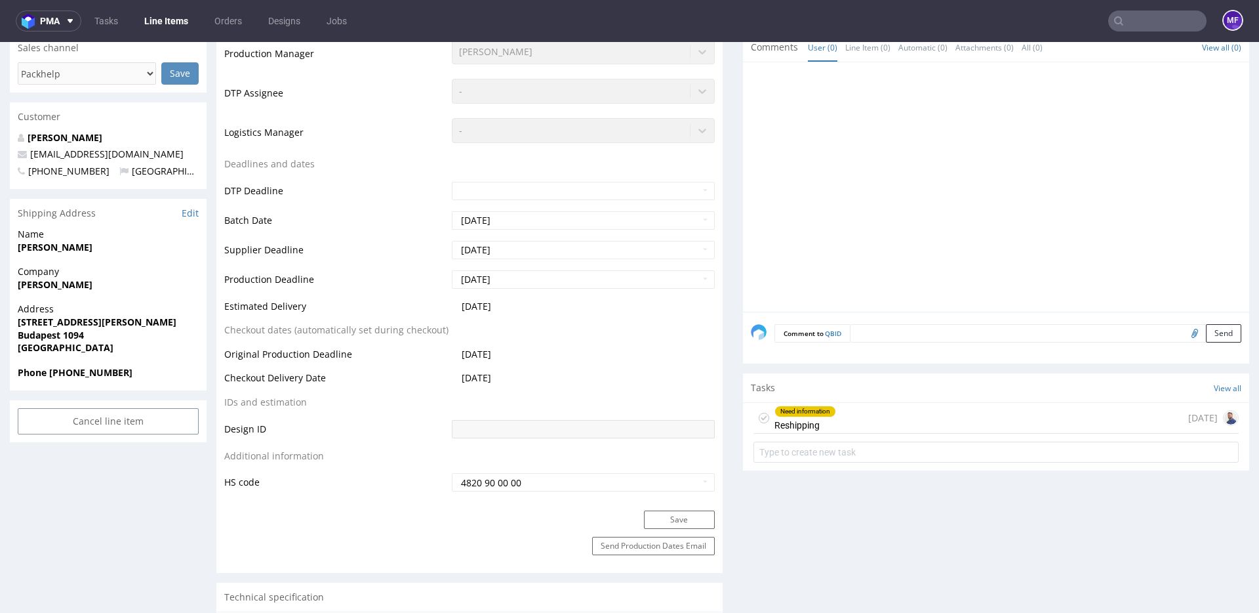
scroll to position [392, 0]
click at [804, 423] on div "Need information Reshipping" at bounding box center [806, 418] width 62 height 30
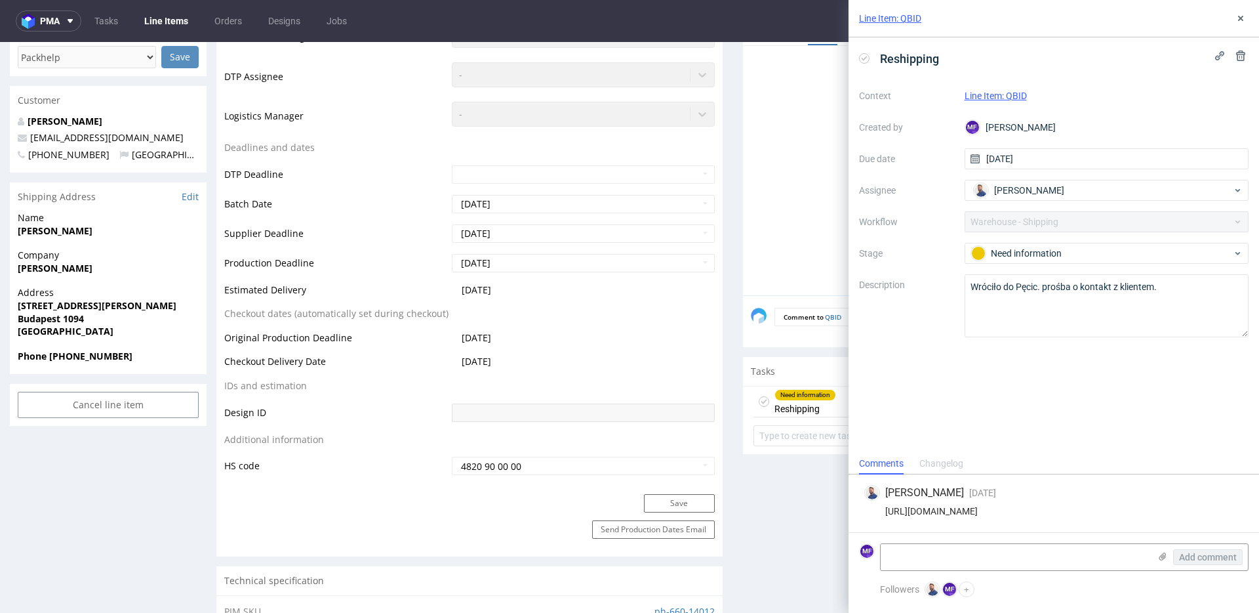
scroll to position [416, 0]
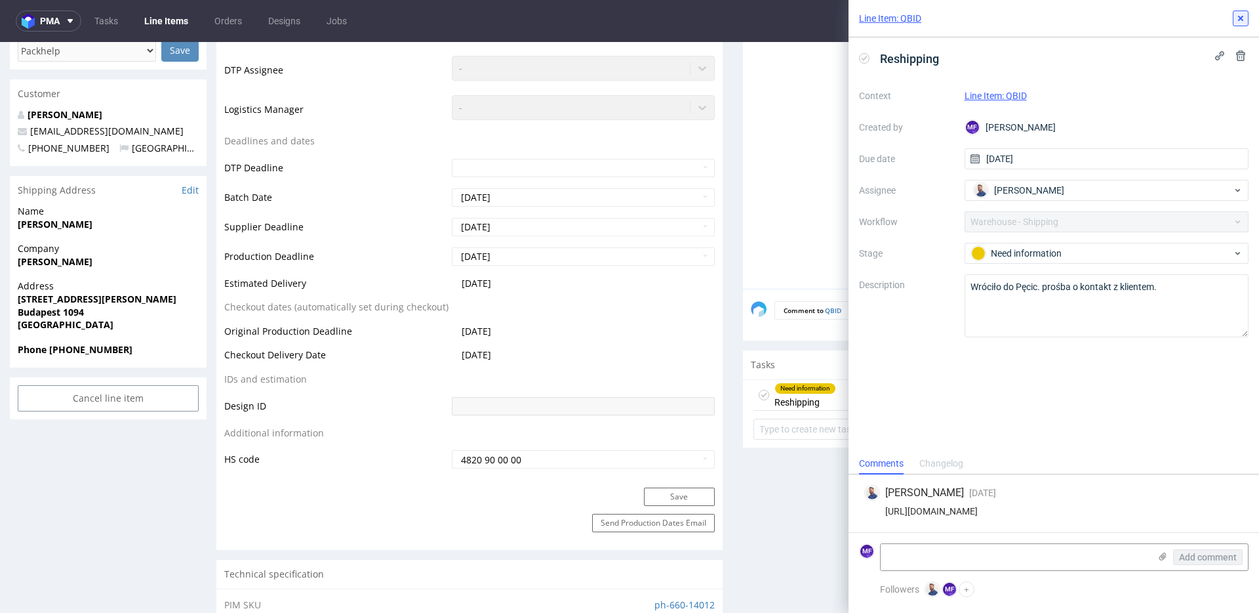
click at [1233, 24] on button at bounding box center [1241, 18] width 16 height 16
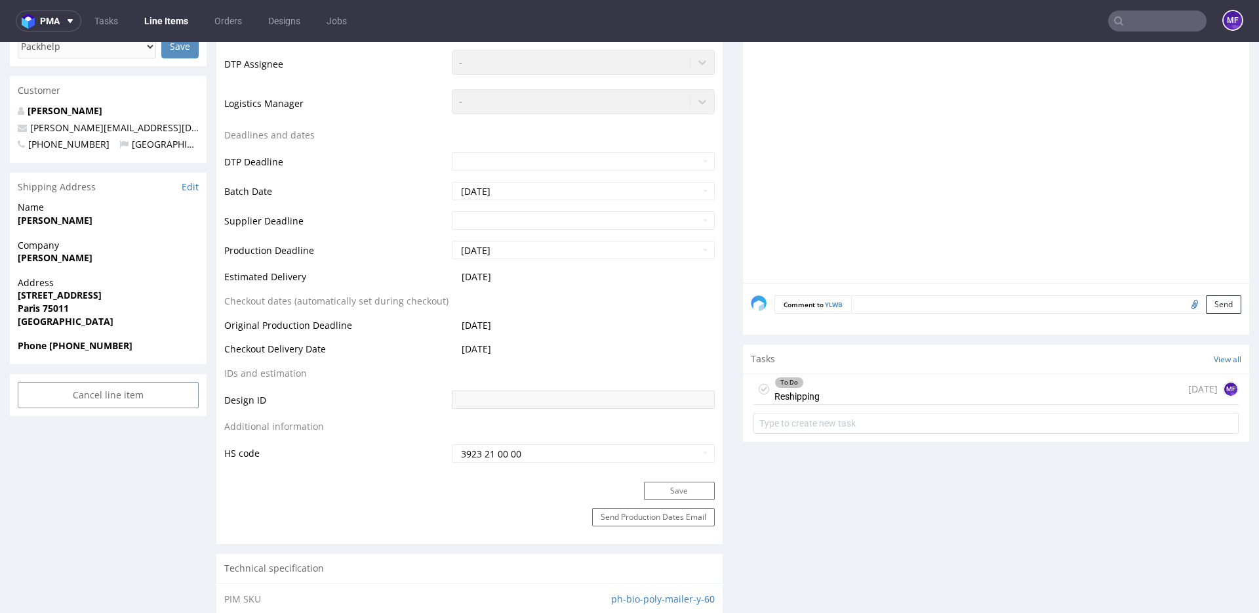
scroll to position [430, 0]
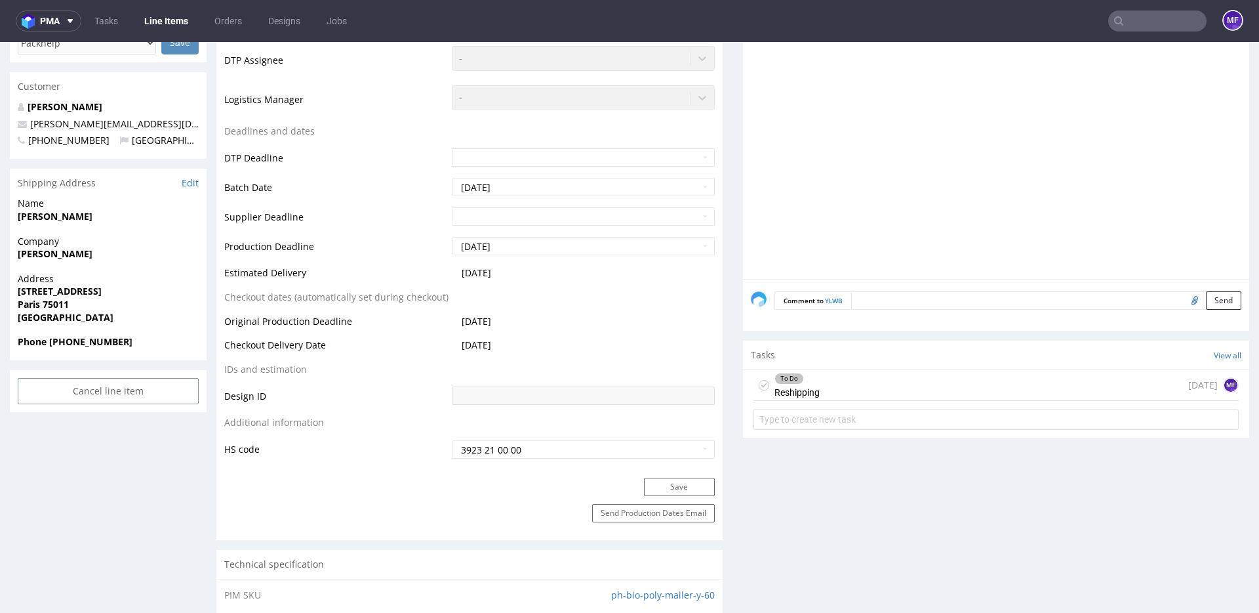
click at [827, 388] on div "To Do Reshipping [DATE] MF" at bounding box center [996, 385] width 485 height 31
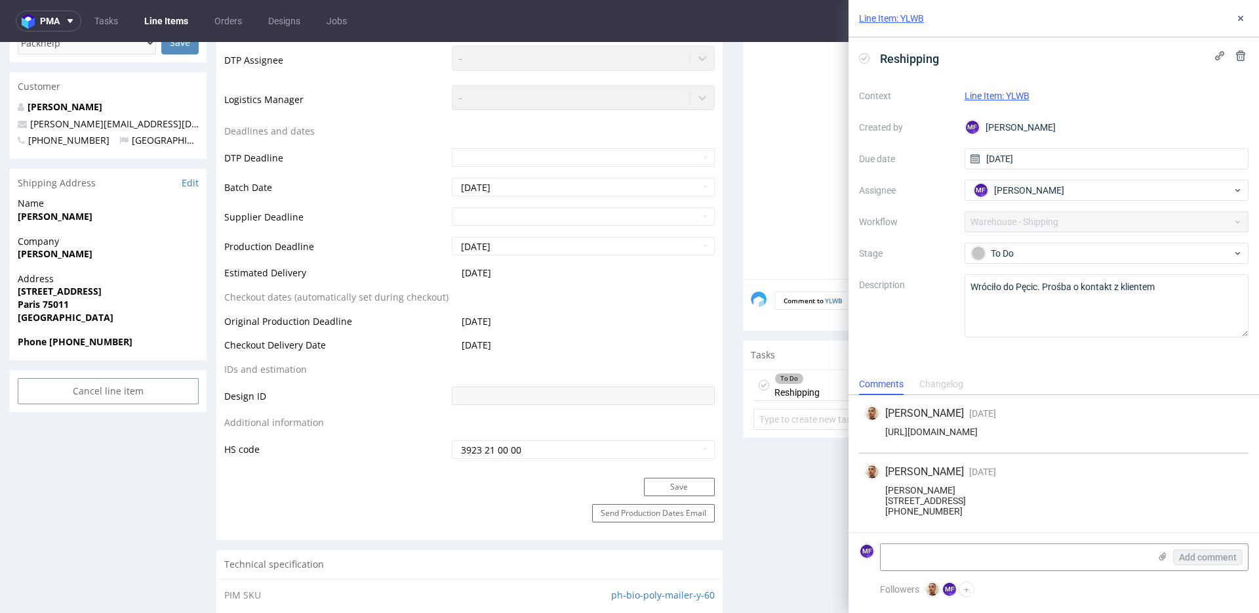
click at [647, 324] on td "[DATE]" at bounding box center [582, 326] width 266 height 24
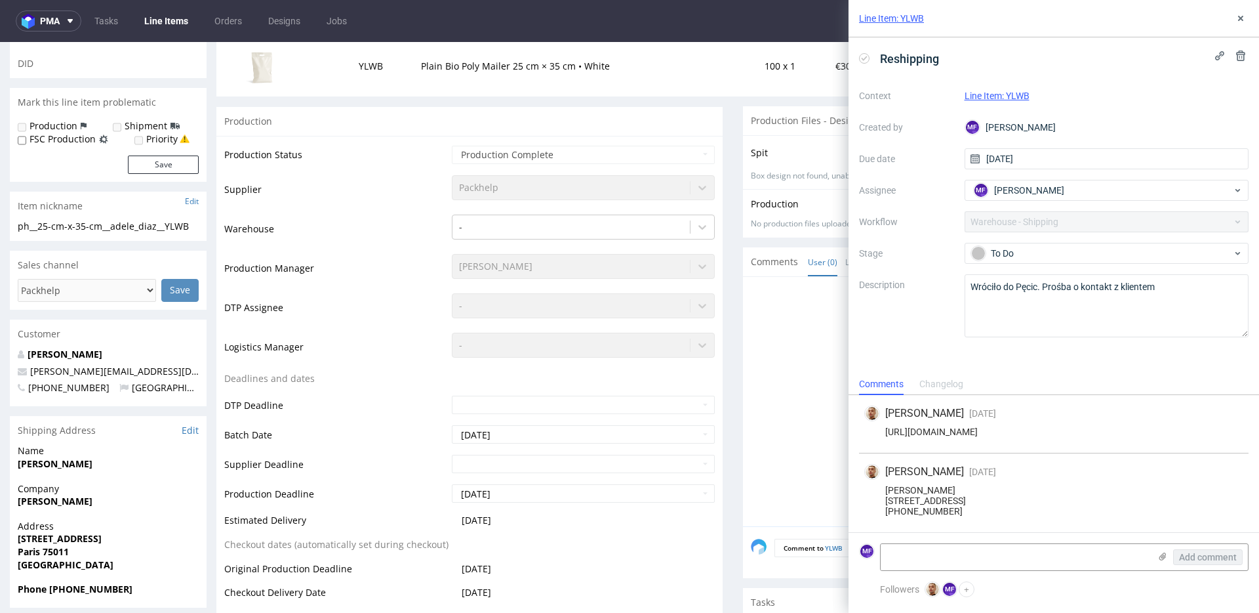
scroll to position [192, 0]
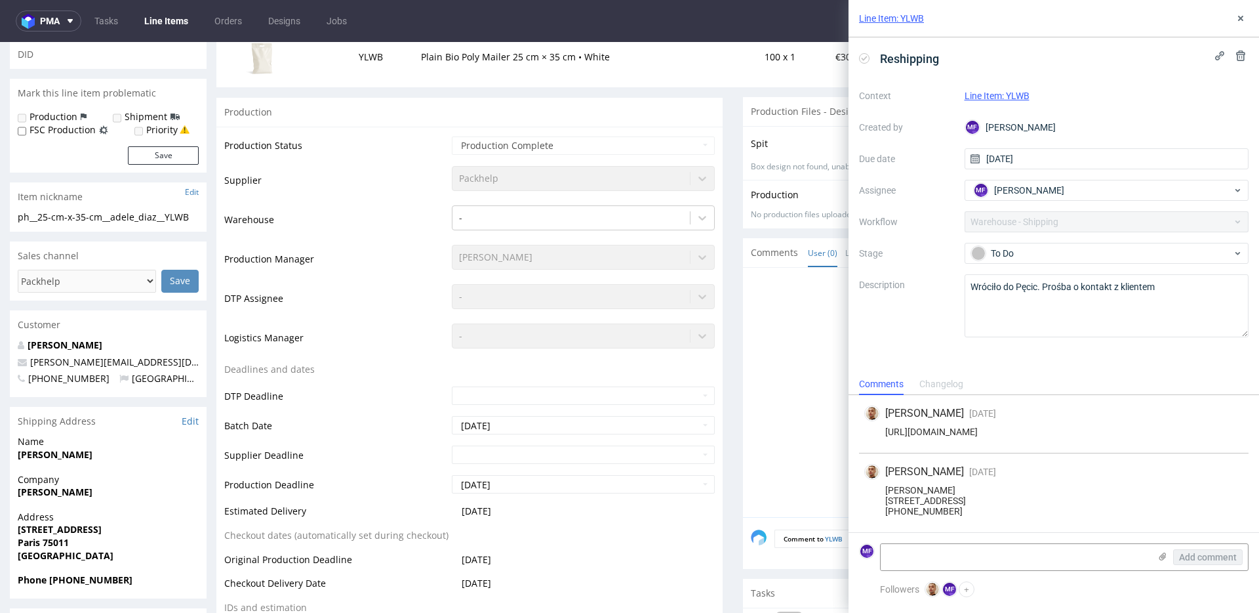
click at [920, 485] on div "[PERSON_NAME] [STREET_ADDRESS] [PHONE_NUMBER]" at bounding box center [1054, 500] width 379 height 31
click at [920, 485] on div "Adele Diaz 12 rue Boschot 94120 fontenay-sous-bois +33 6 27 44 25 85" at bounding box center [1054, 500] width 379 height 31
click at [916, 485] on div "Adele Diaz 12 rue Boschot 94120 fontenay-sous-bois +33 6 27 44 25 85" at bounding box center [1054, 500] width 379 height 31
drag, startPoint x: 901, startPoint y: 481, endPoint x: 884, endPoint y: 480, distance: 17.1
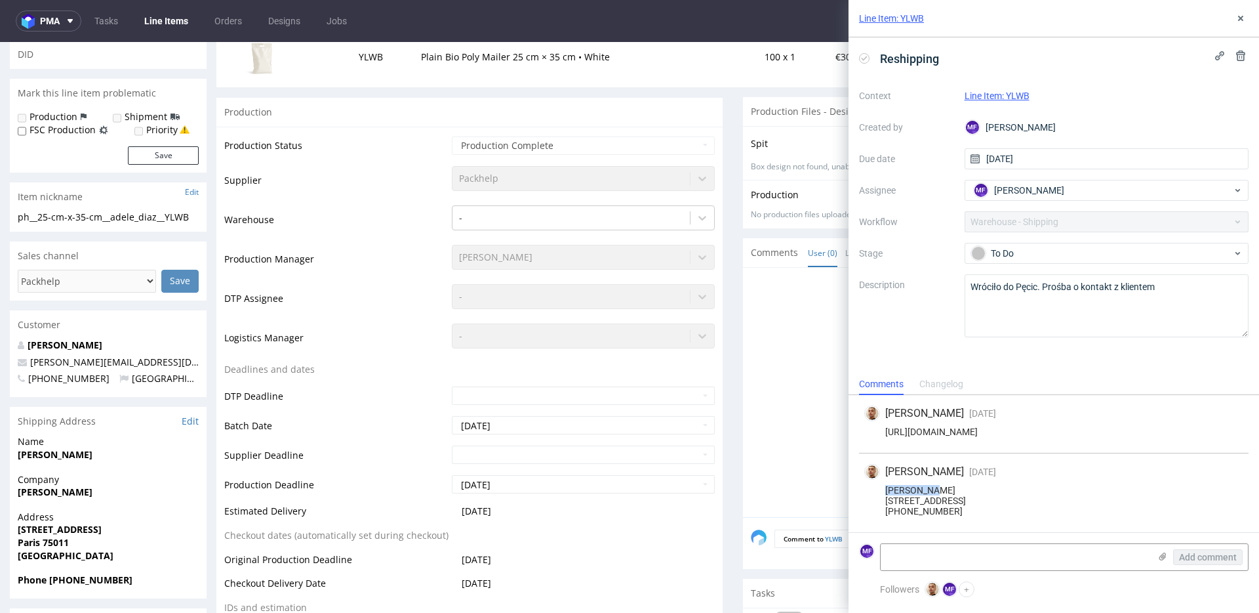
click at [884, 485] on div "Adele Diaz 12 rue Boschot 94120 fontenay-sous-bois +33 6 27 44 25 85" at bounding box center [1054, 500] width 379 height 31
drag, startPoint x: 949, startPoint y: 491, endPoint x: 881, endPoint y: 491, distance: 67.6
click at [881, 491] on div "Adele Diaz 12 rue Boschot 94120 fontenay-sous-bois +33 6 27 44 25 85" at bounding box center [1054, 500] width 379 height 31
copy div "12 rue Boschot"
click at [897, 500] on div "Adele Diaz 12 rue Boschot 94120 fontenay-sous-bois +33 6 27 44 25 85" at bounding box center [1054, 500] width 379 height 31
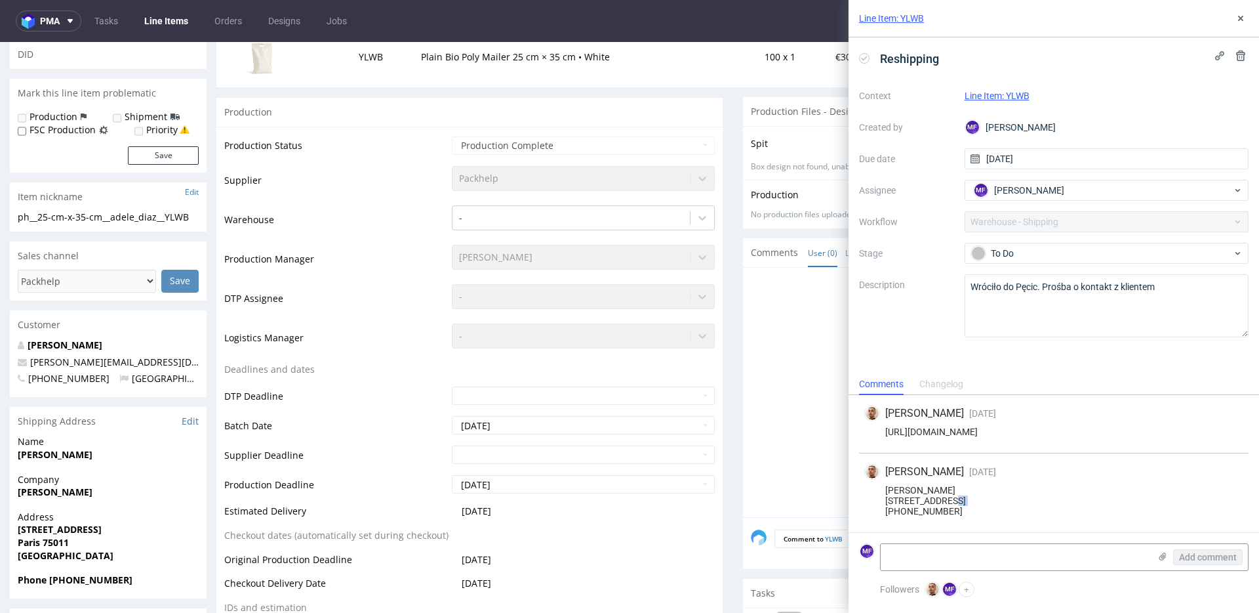
click at [897, 500] on div "Adele Diaz 12 rue Boschot 94120 fontenay-sous-bois +33 6 27 44 25 85" at bounding box center [1054, 500] width 379 height 31
copy div "94120"
click at [971, 504] on div "Adele Diaz 12 rue Boschot 94120 fontenay-sous-bois +33 6 27 44 25 85" at bounding box center [1054, 500] width 379 height 31
click at [969, 503] on div "Adele Diaz 12 rue Boschot 94120 fontenay-sous-bois +33 6 27 44 25 85" at bounding box center [1054, 500] width 379 height 31
click at [968, 502] on div "Adele Diaz 12 rue Boschot 94120 fontenay-sous-bois +33 6 27 44 25 85" at bounding box center [1054, 500] width 379 height 31
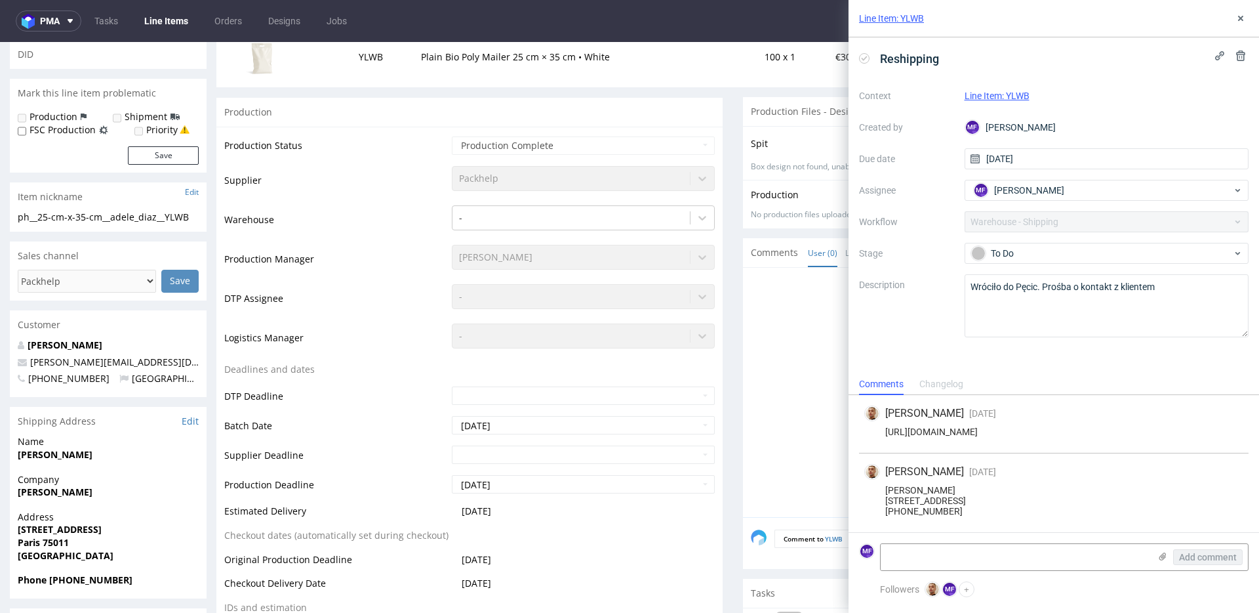
drag, startPoint x: 994, startPoint y: 502, endPoint x: 914, endPoint y: 502, distance: 80.0
click at [914, 502] on div "Adele Diaz 12 rue Boschot 94120 fontenay-sous-bois +33 6 27 44 25 85" at bounding box center [1054, 500] width 379 height 31
copy div "fontenay-sous-bois"
drag, startPoint x: 961, startPoint y: 512, endPoint x: 886, endPoint y: 511, distance: 75.4
click at [886, 511] on div "Adele Diaz 12 rue Boschot 94120 fontenay-sous-bois +33 6 27 44 25 85" at bounding box center [1054, 500] width 379 height 31
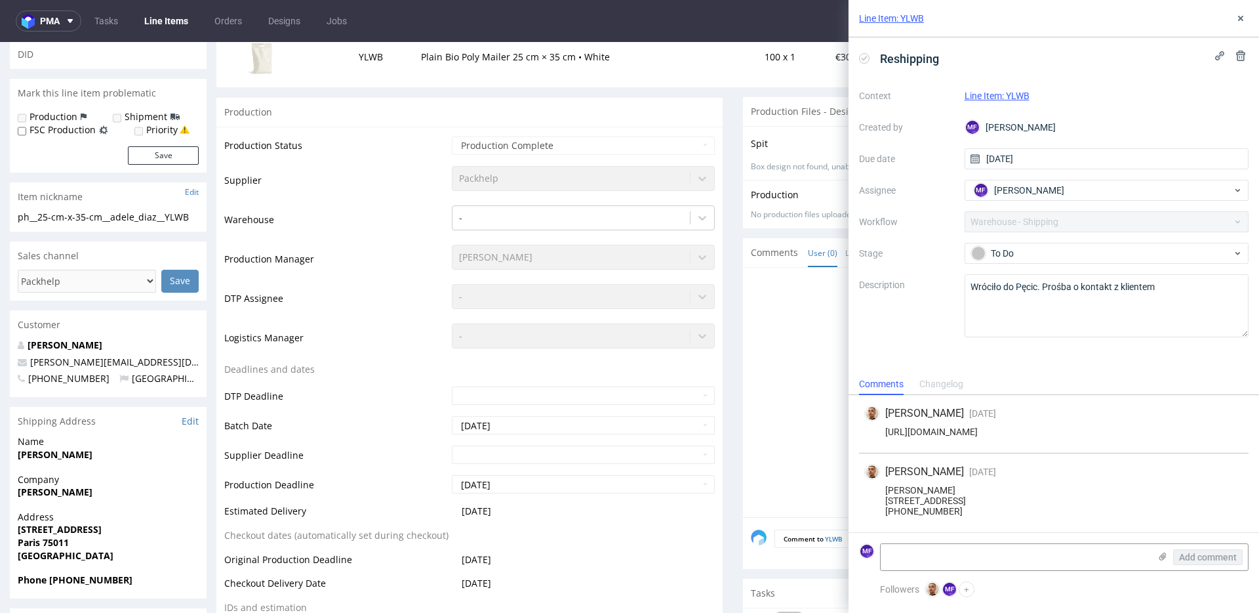
copy div "+33 6 27 44 25 85"
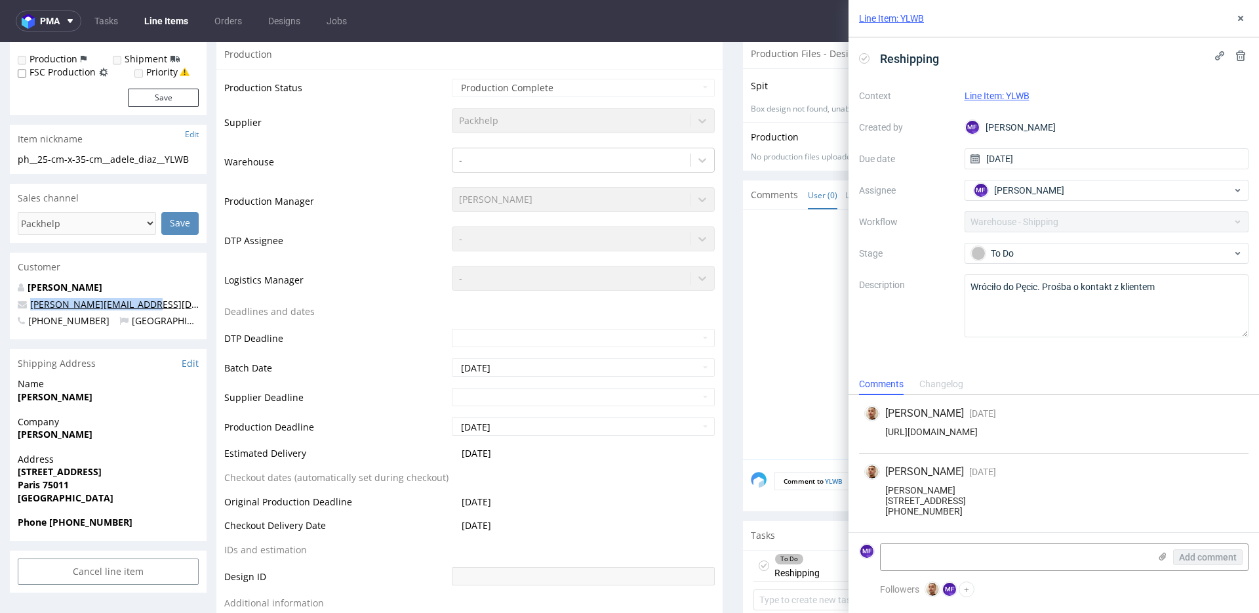
scroll to position [249, 0]
drag, startPoint x: 150, startPoint y: 318, endPoint x: 43, endPoint y: 308, distance: 107.4
click at [32, 306] on p "adele.dcontact@gmail.com" at bounding box center [108, 304] width 181 height 13
copy link "adele.dcontact@gmail.com"
click at [1002, 558] on textarea at bounding box center [1015, 557] width 269 height 26
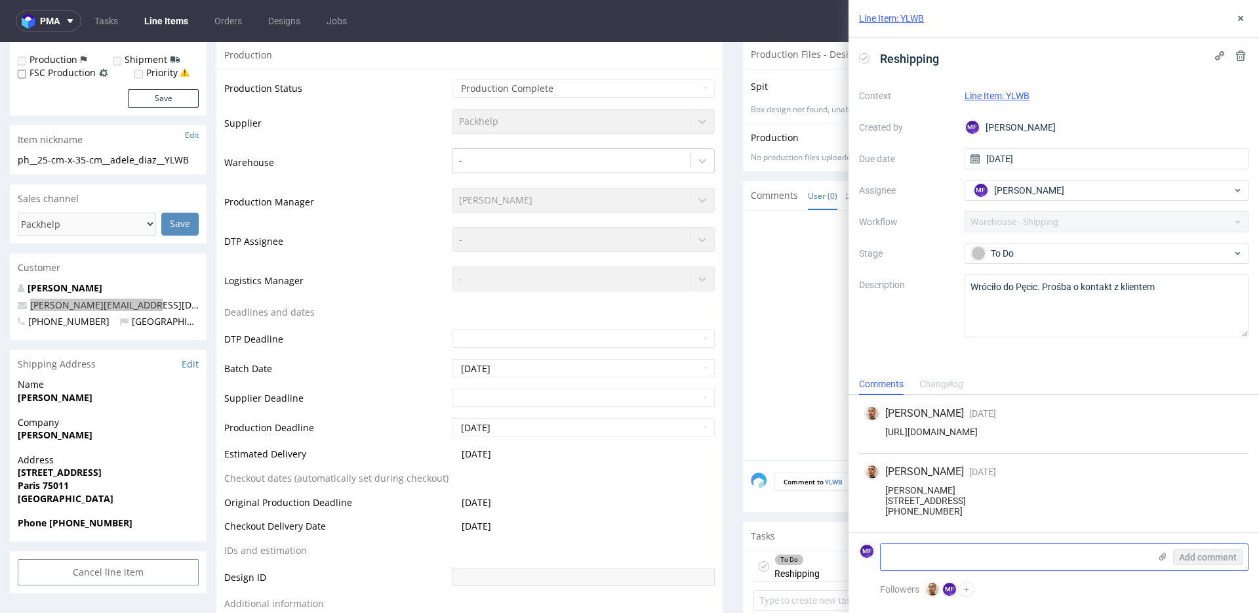
paste textarea "R455298625_YLWB_reshipping"
type textarea "R455298625_YLWB_reshipping"
click at [1192, 561] on span "Add comment" at bounding box center [1208, 556] width 58 height 9
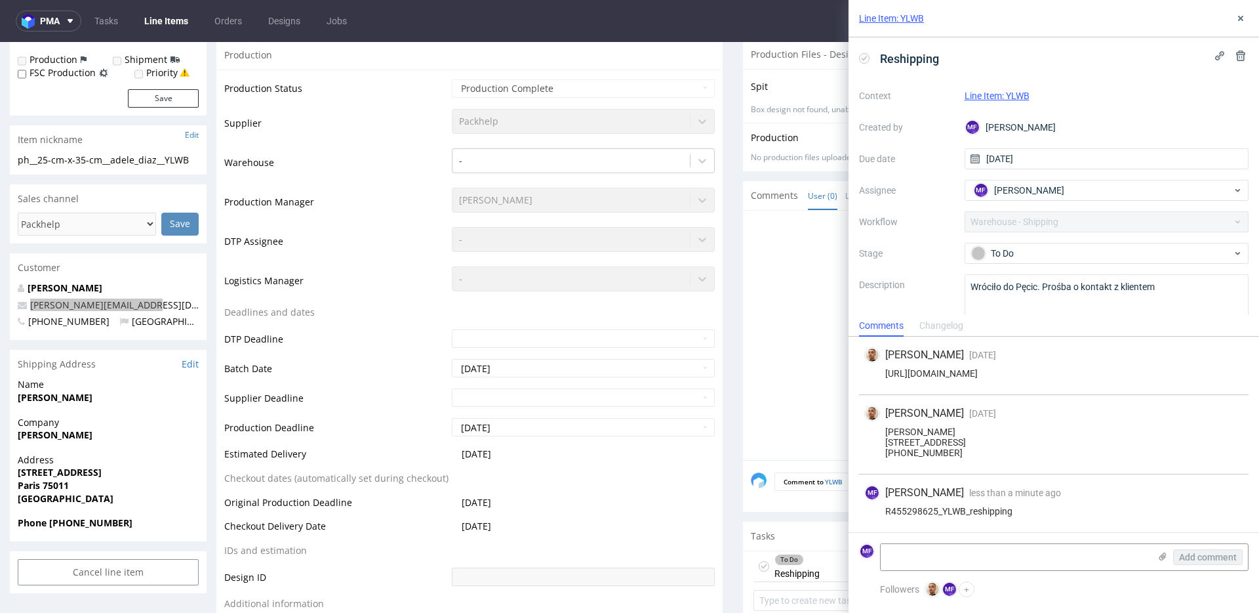
scroll to position [2, 0]
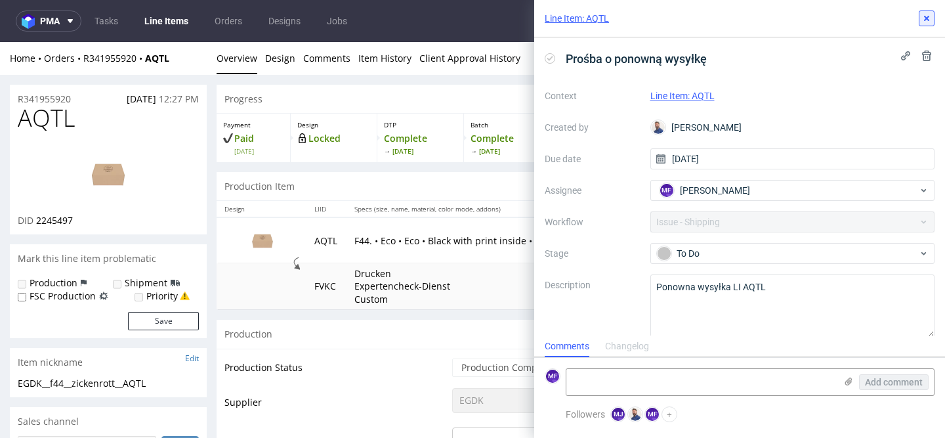
click at [922, 23] on icon at bounding box center [926, 18] width 10 height 10
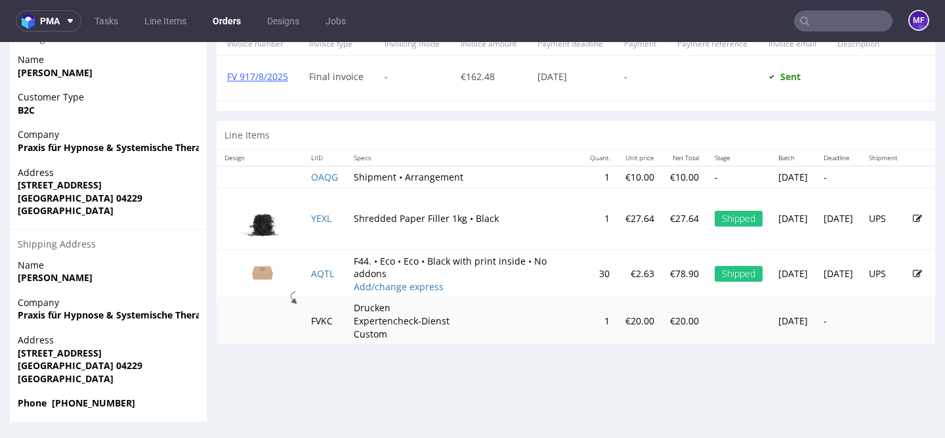
scroll to position [3, 0]
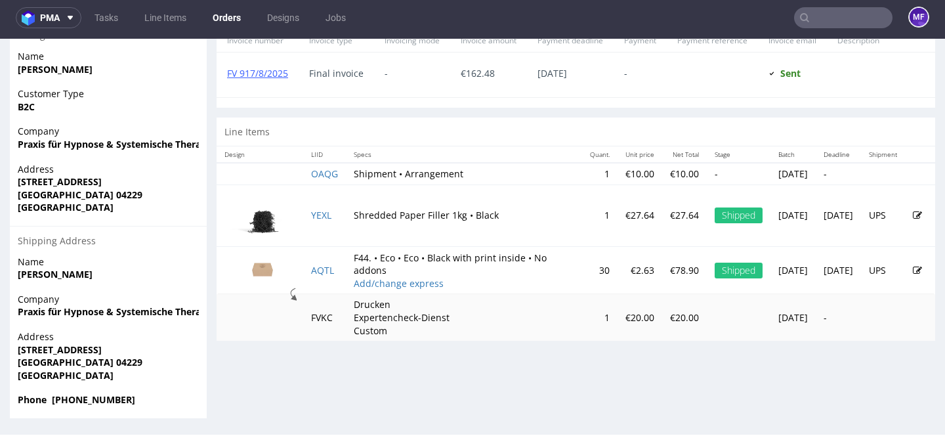
scroll to position [609, 0]
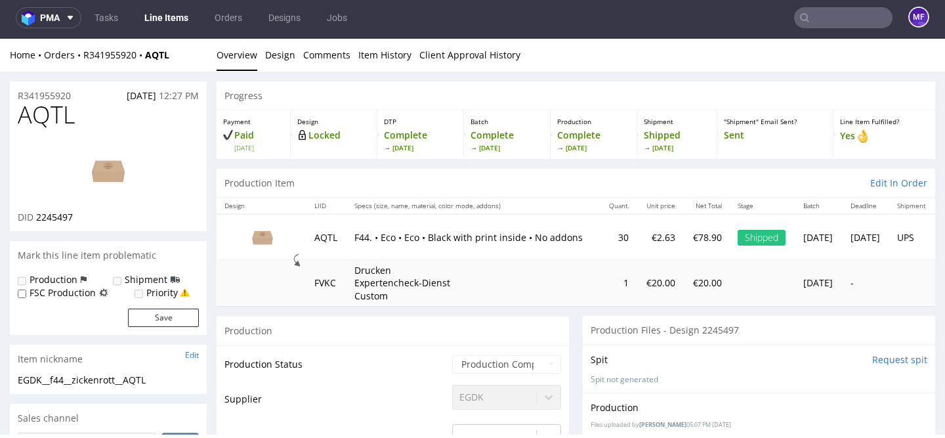
click at [496, 279] on td "Drucken Expertencheck-Dienst Custom" at bounding box center [472, 283] width 253 height 47
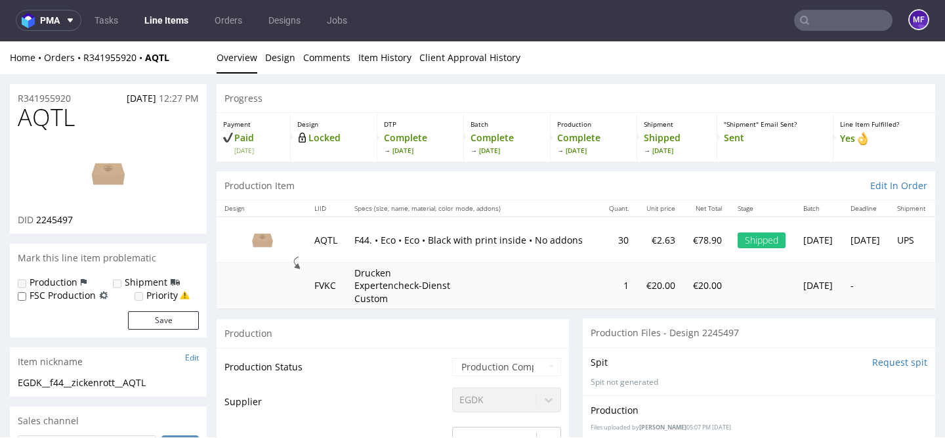
click at [492, 280] on td "Drucken Expertencheck-Dienst Custom" at bounding box center [472, 285] width 253 height 47
